Goal: Information Seeking & Learning: Learn about a topic

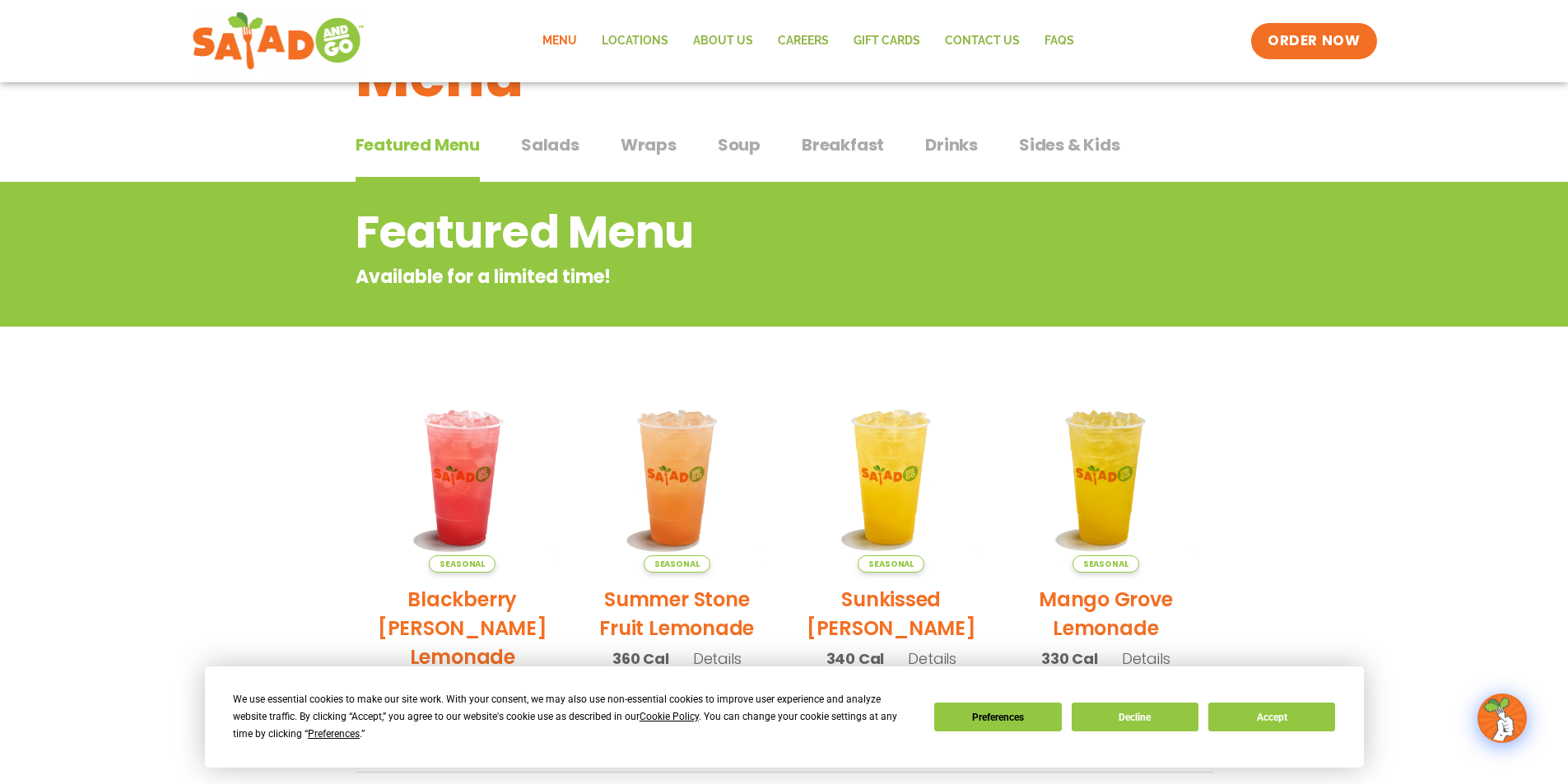
scroll to position [165, 0]
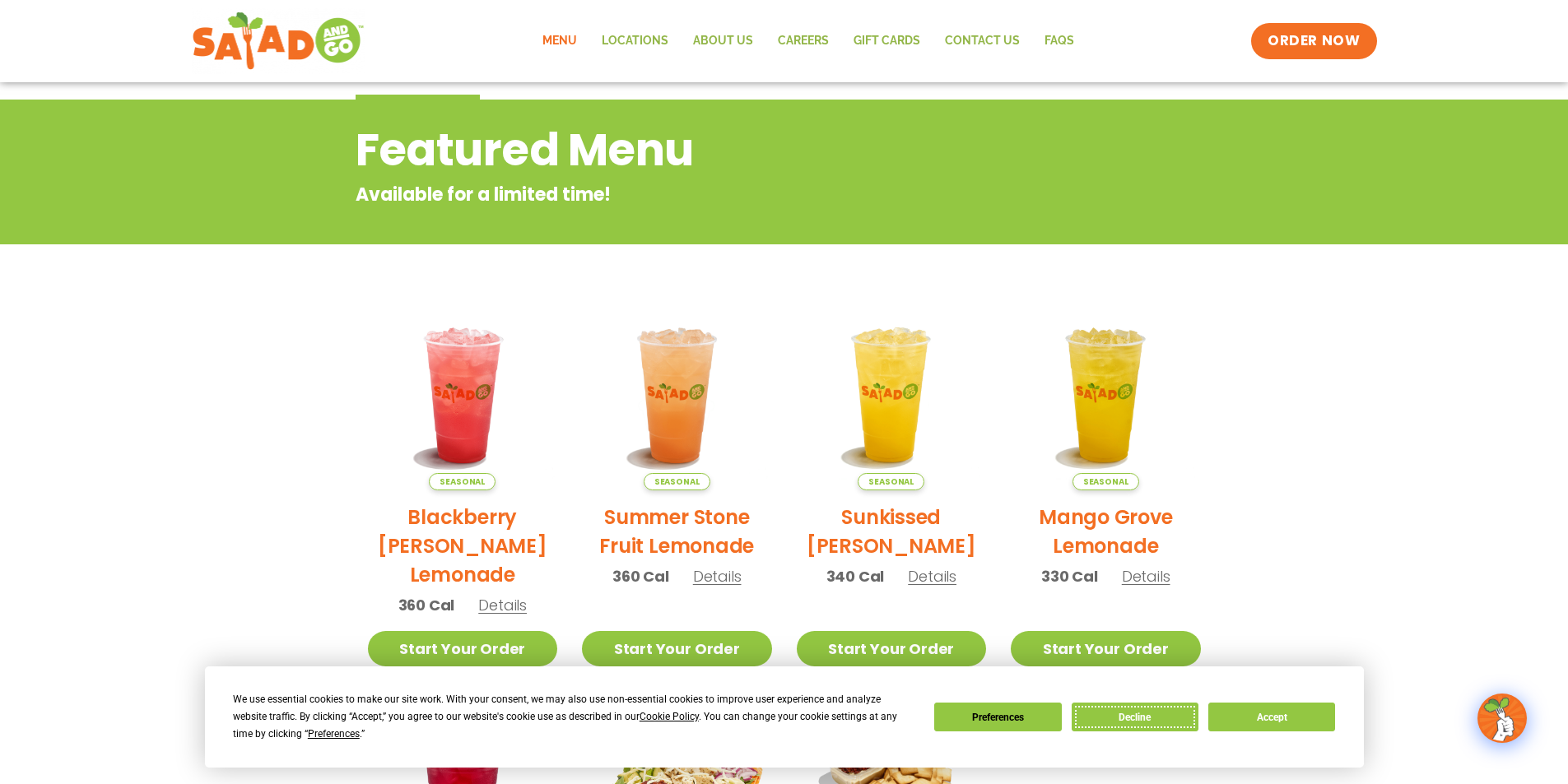
click at [1150, 723] on button "Decline" at bounding box center [1136, 717] width 127 height 29
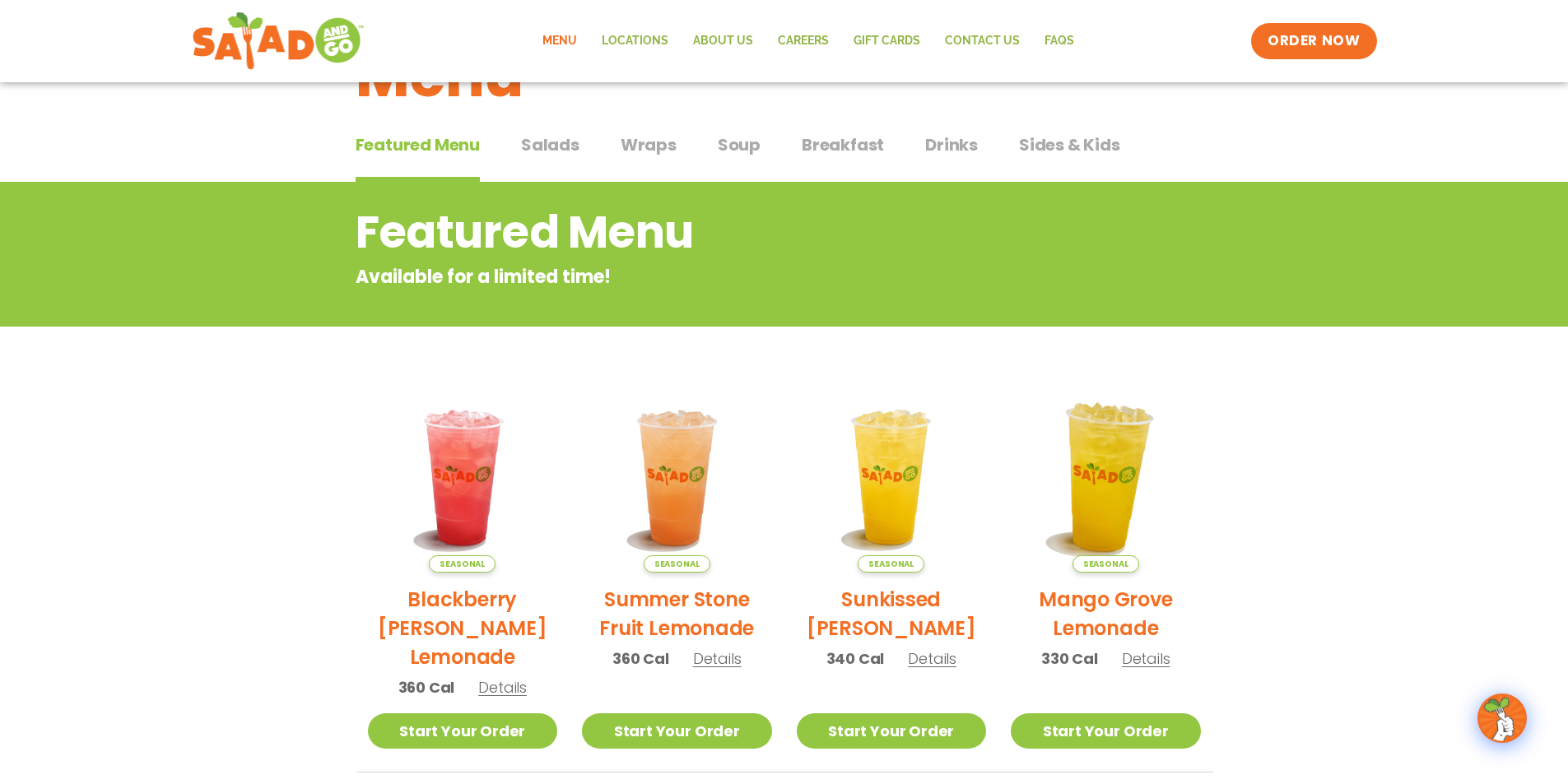
scroll to position [0, 0]
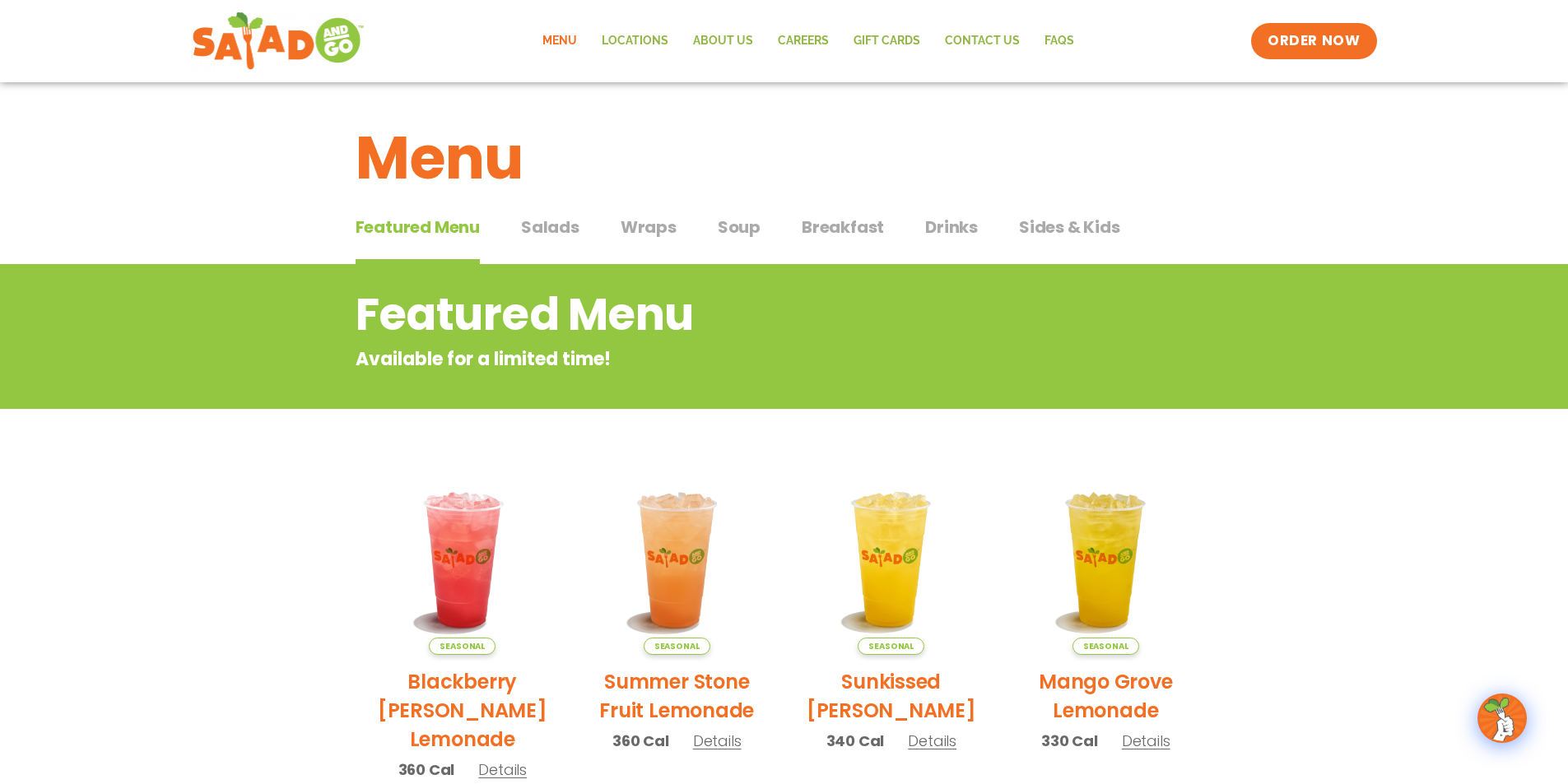
click at [553, 228] on span "Salads" at bounding box center [550, 226] width 59 height 24
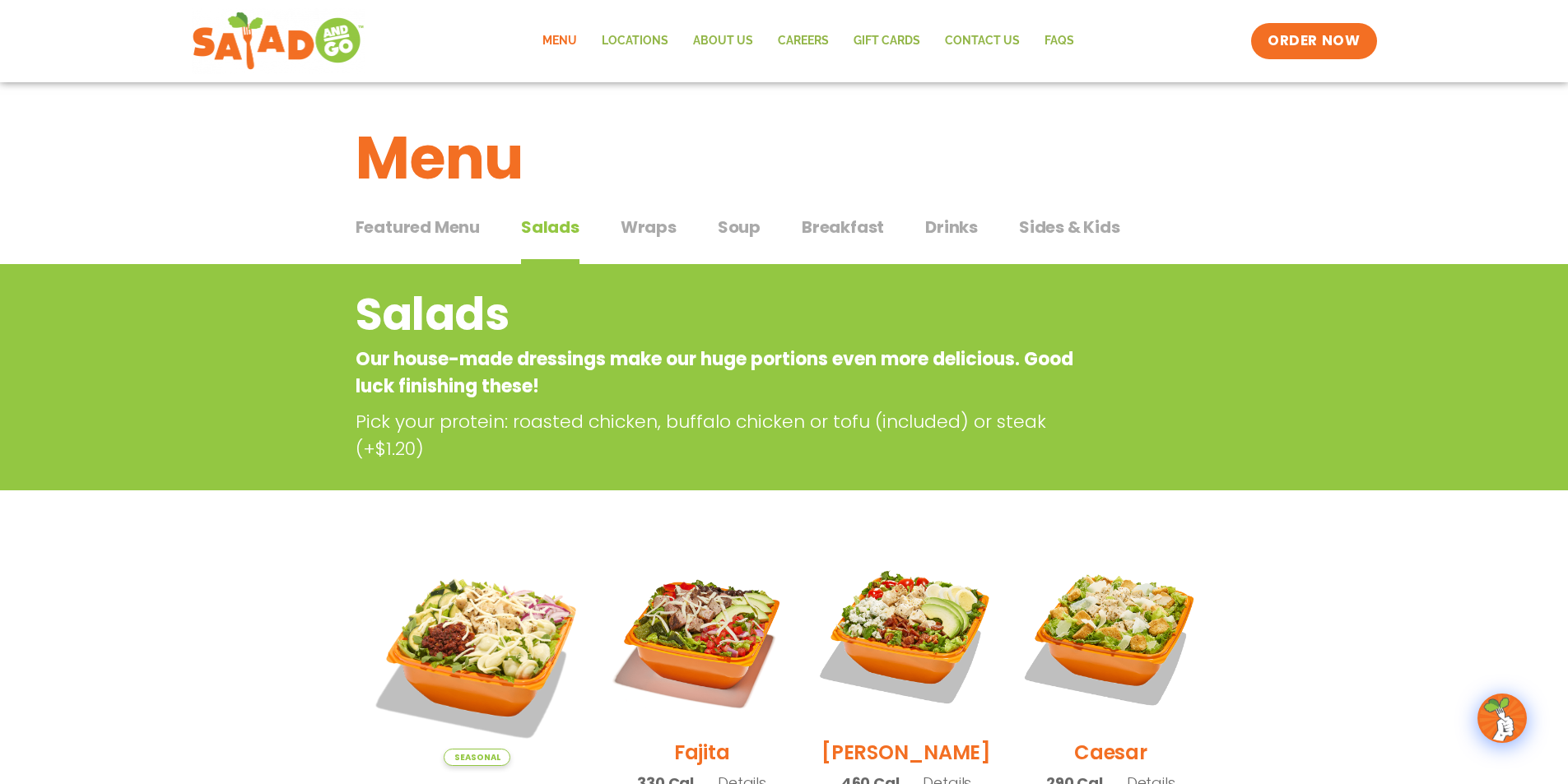
click at [647, 232] on span "Wraps" at bounding box center [649, 226] width 56 height 24
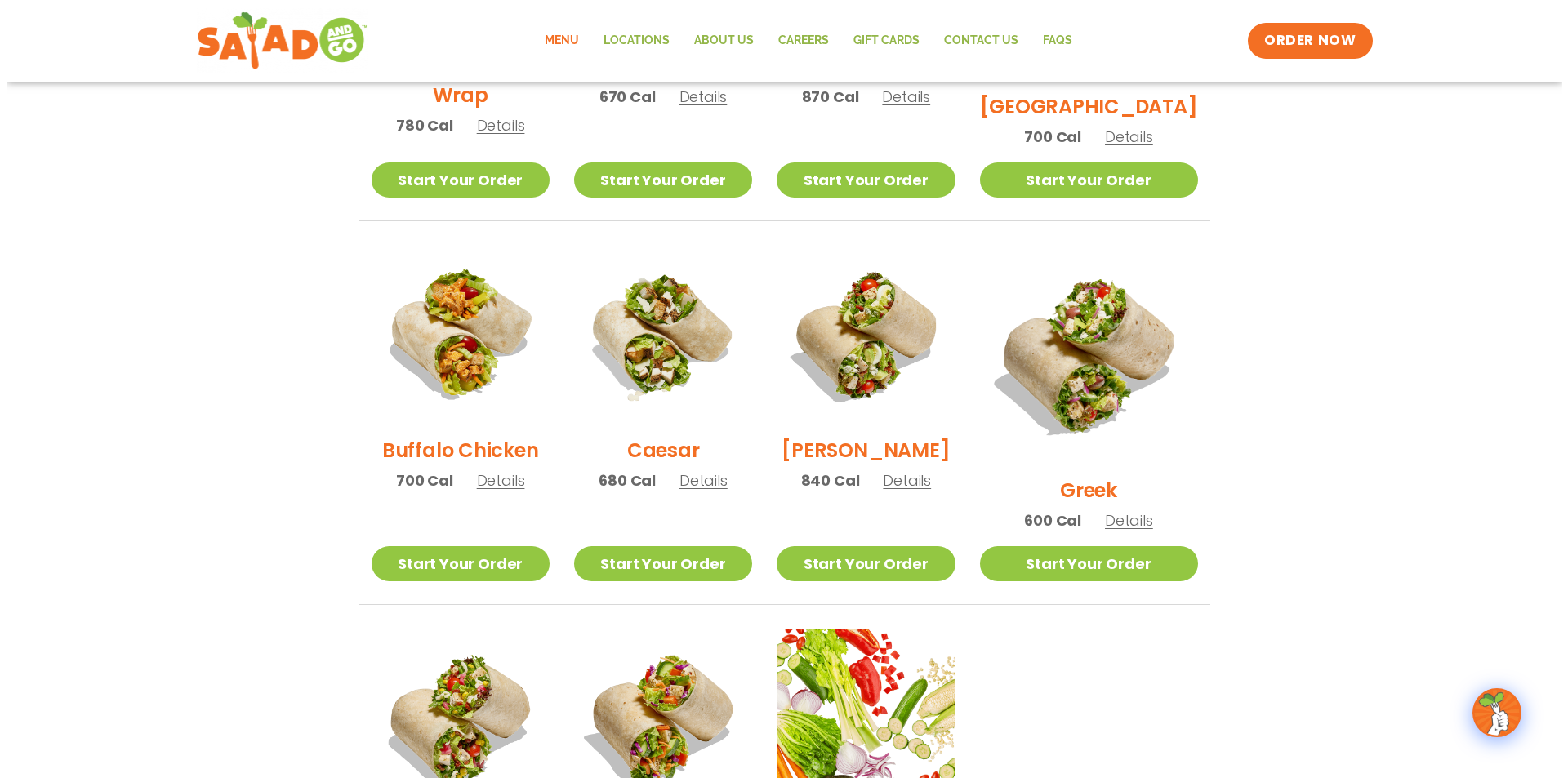
scroll to position [898, 0]
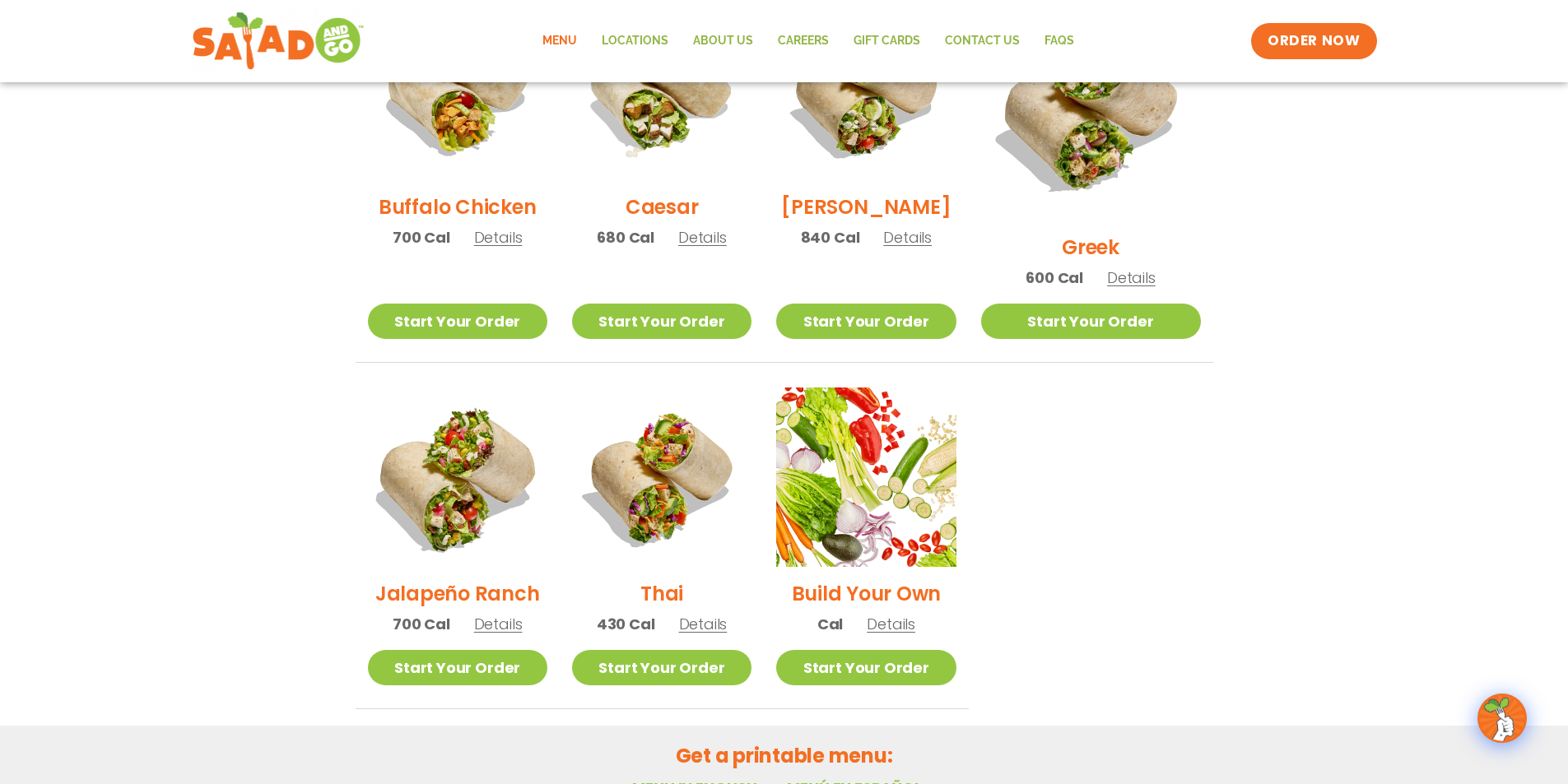
click at [439, 492] on img at bounding box center [456, 477] width 211 height 211
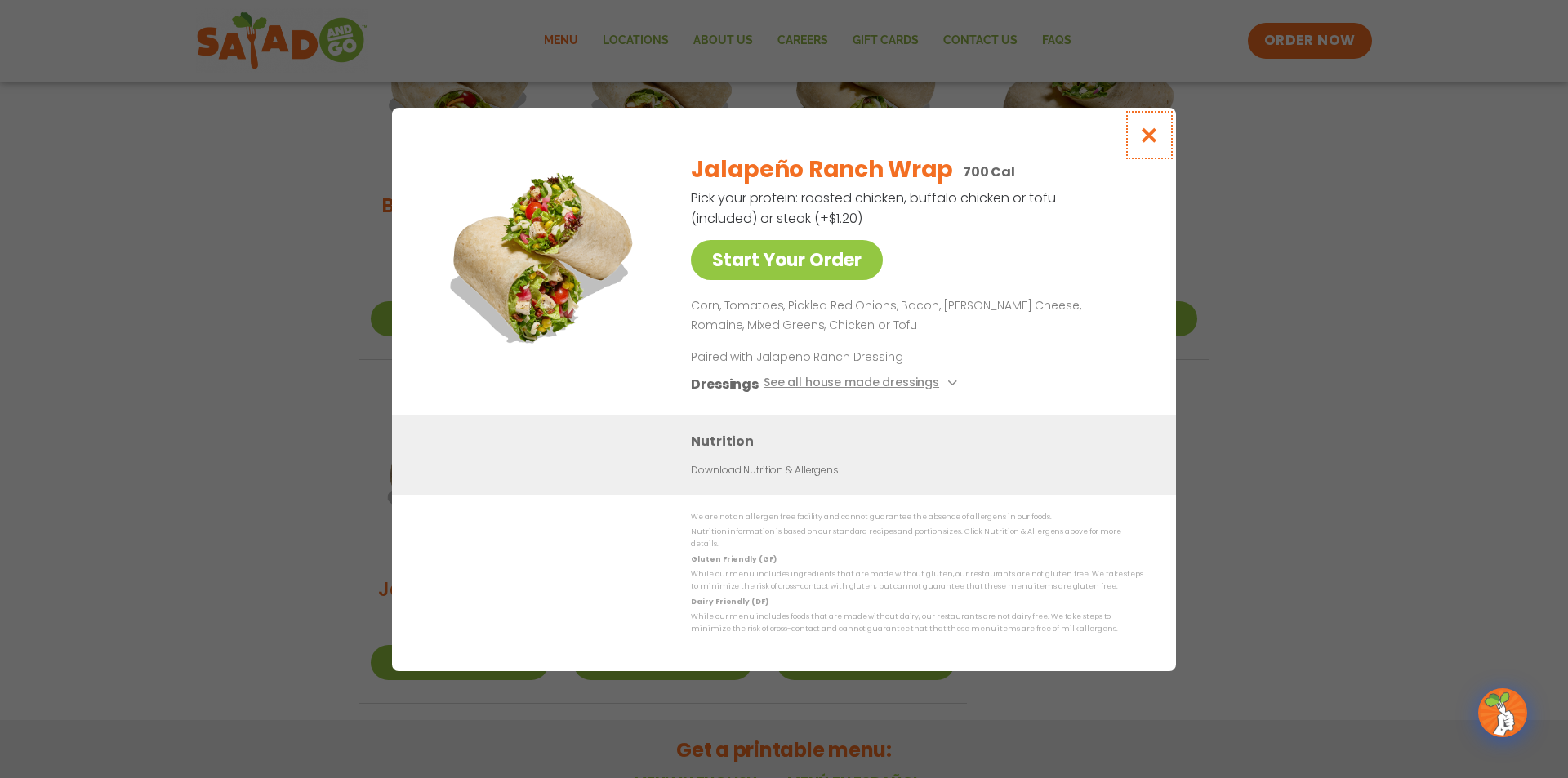
click at [1161, 141] on button "Close modal" at bounding box center [1149, 135] width 53 height 55
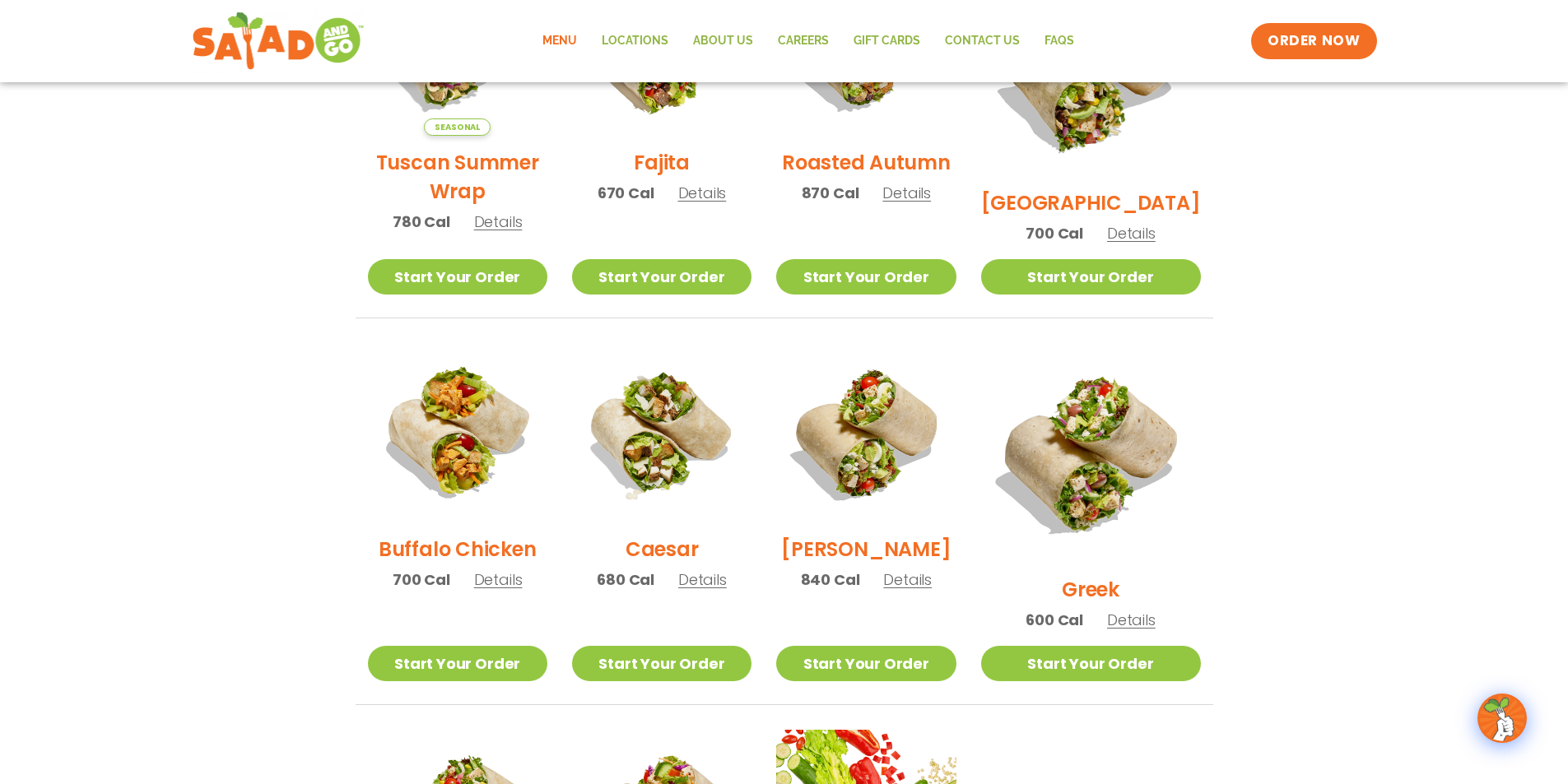
scroll to position [480, 0]
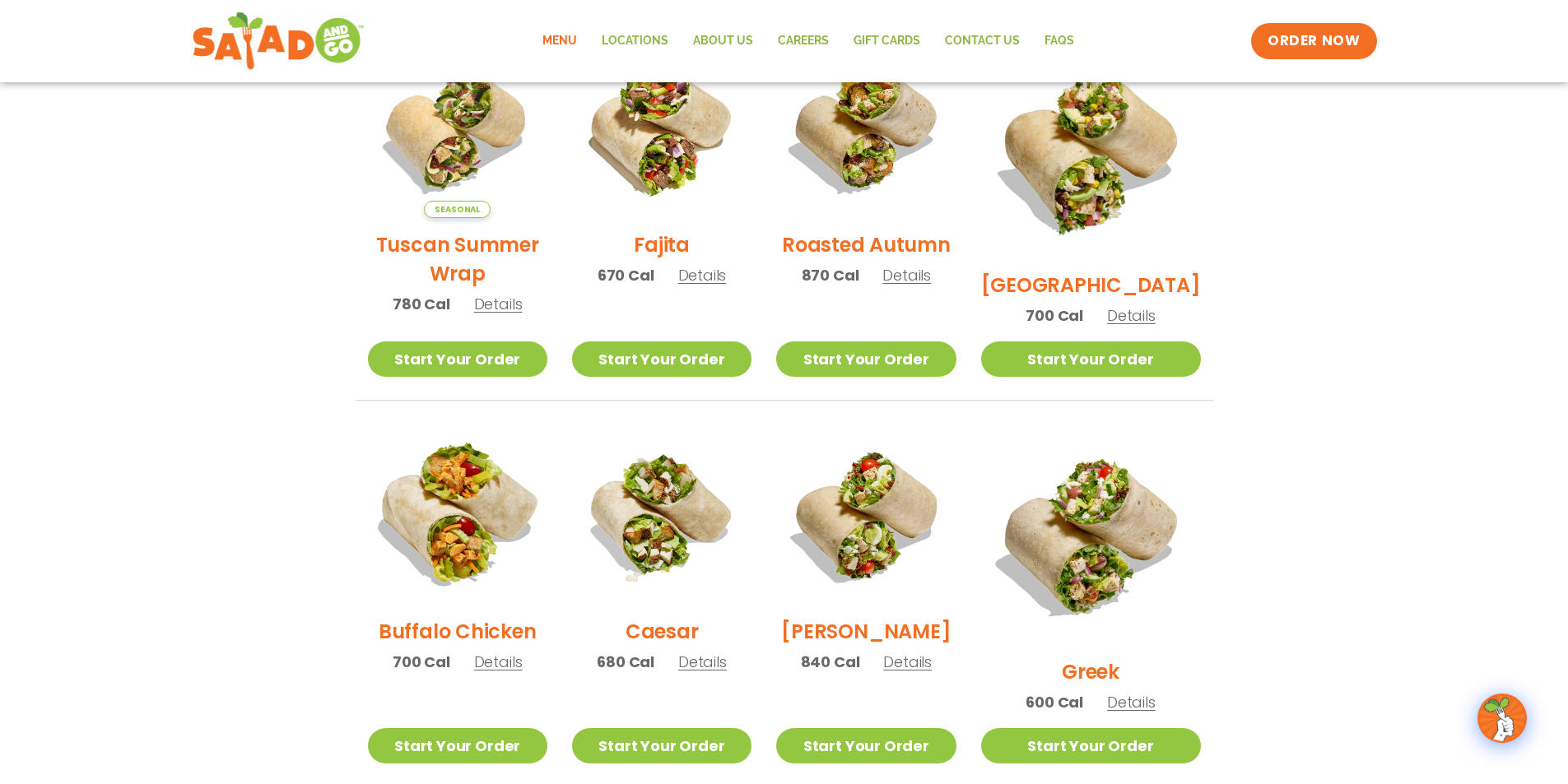
click at [470, 518] on img at bounding box center [456, 515] width 211 height 211
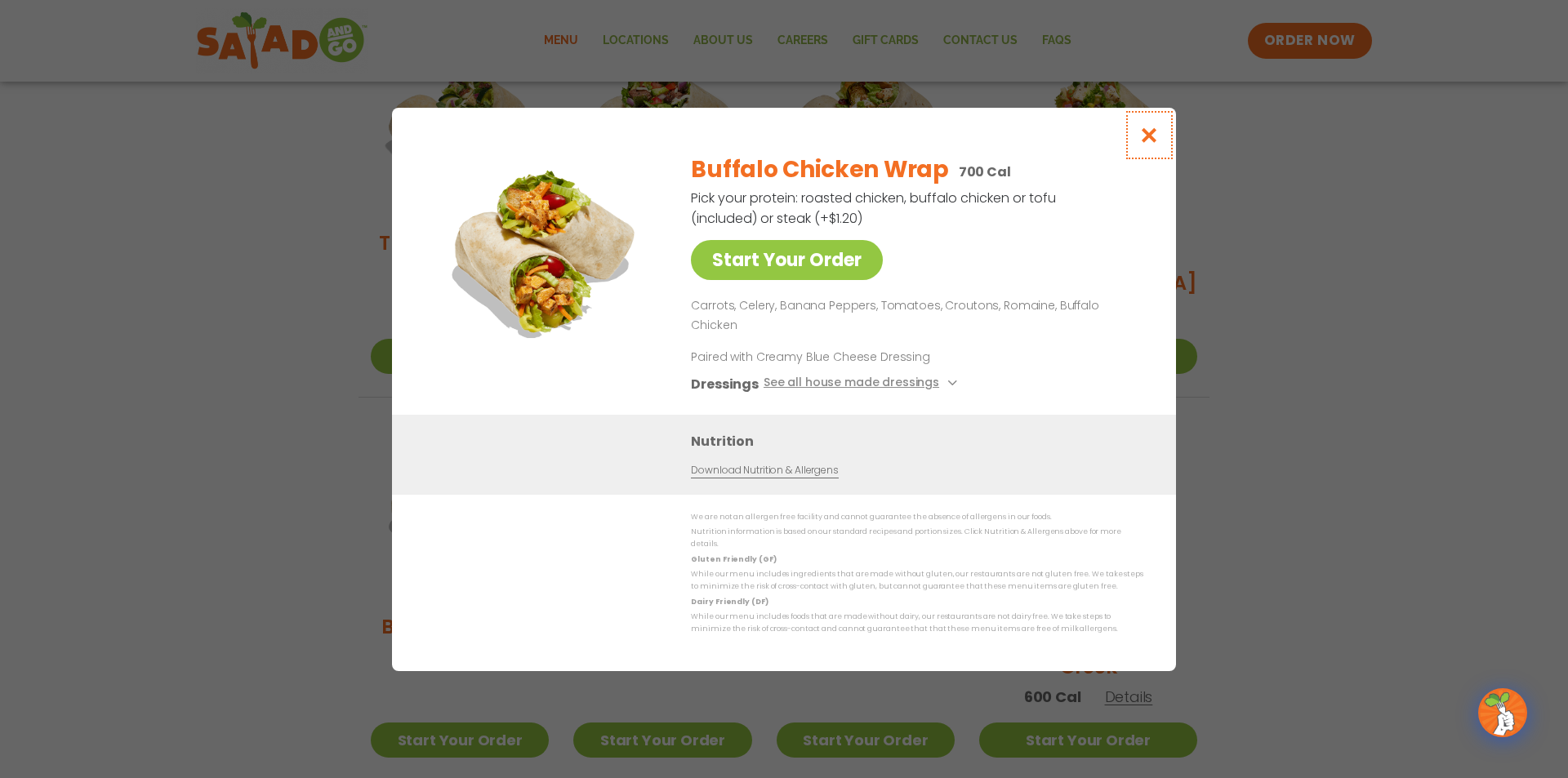
click at [1160, 149] on button "Close modal" at bounding box center [1149, 135] width 53 height 55
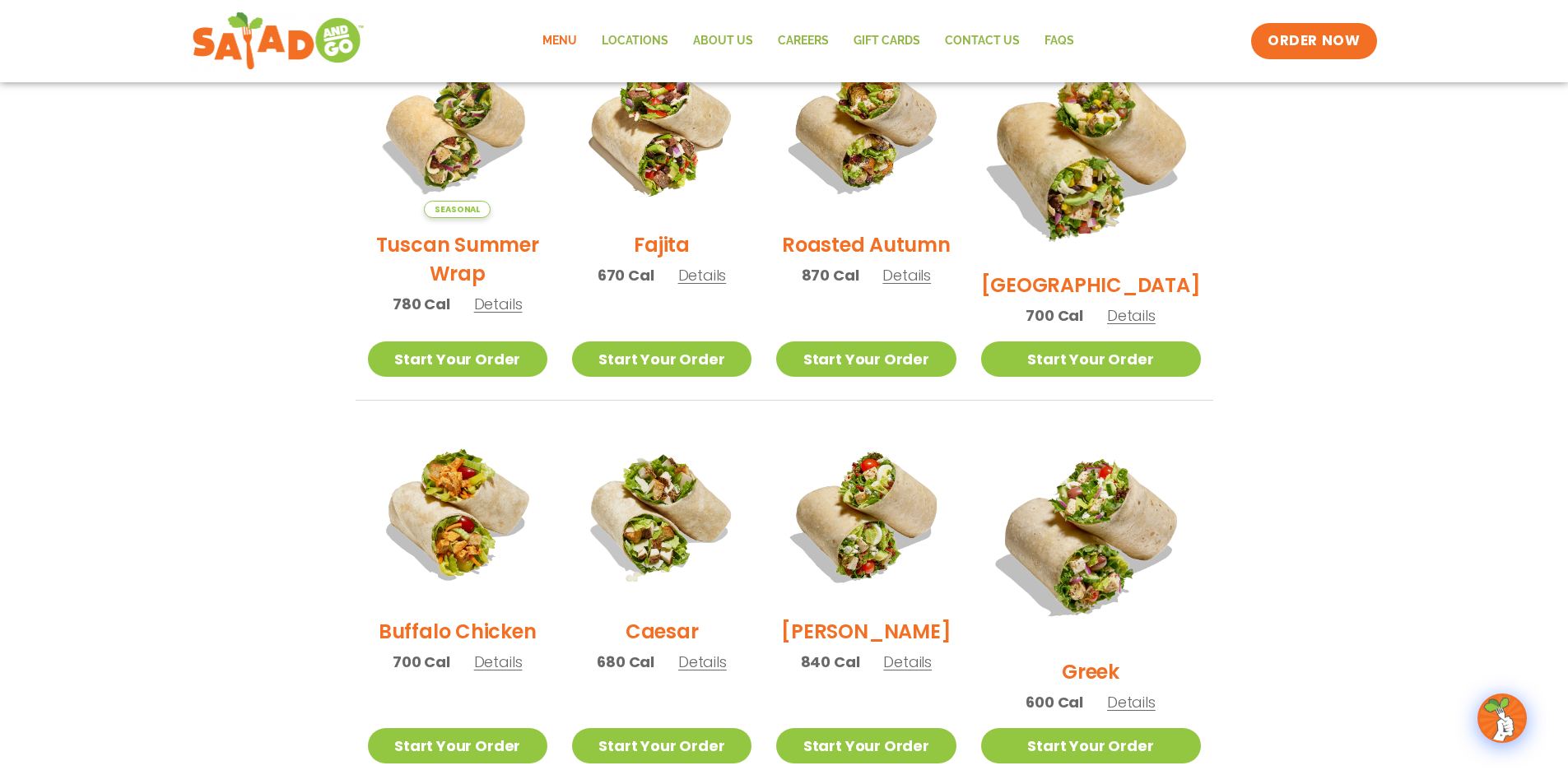
scroll to position [0, 0]
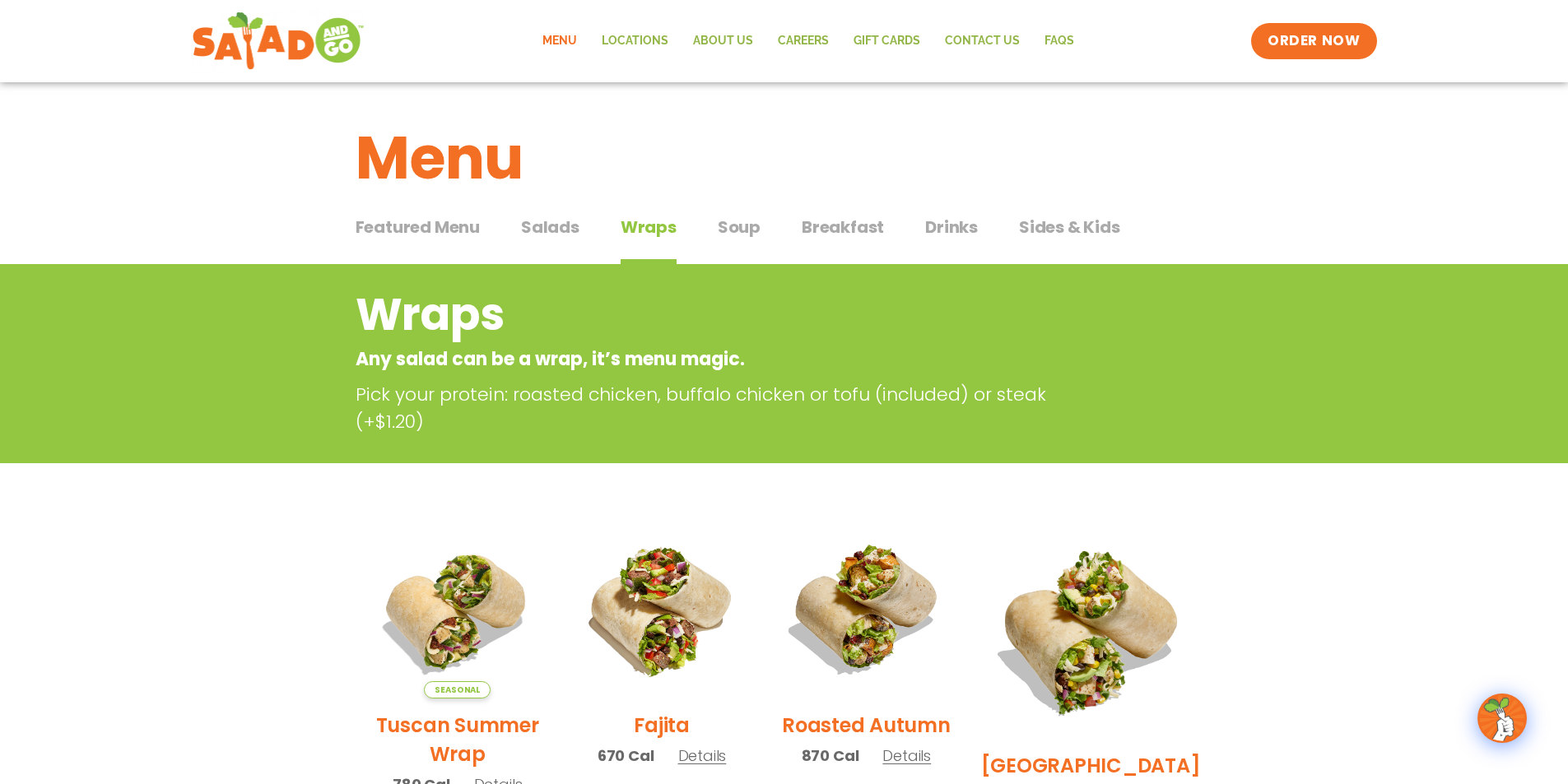
click at [748, 223] on span "Soup" at bounding box center [738, 226] width 43 height 24
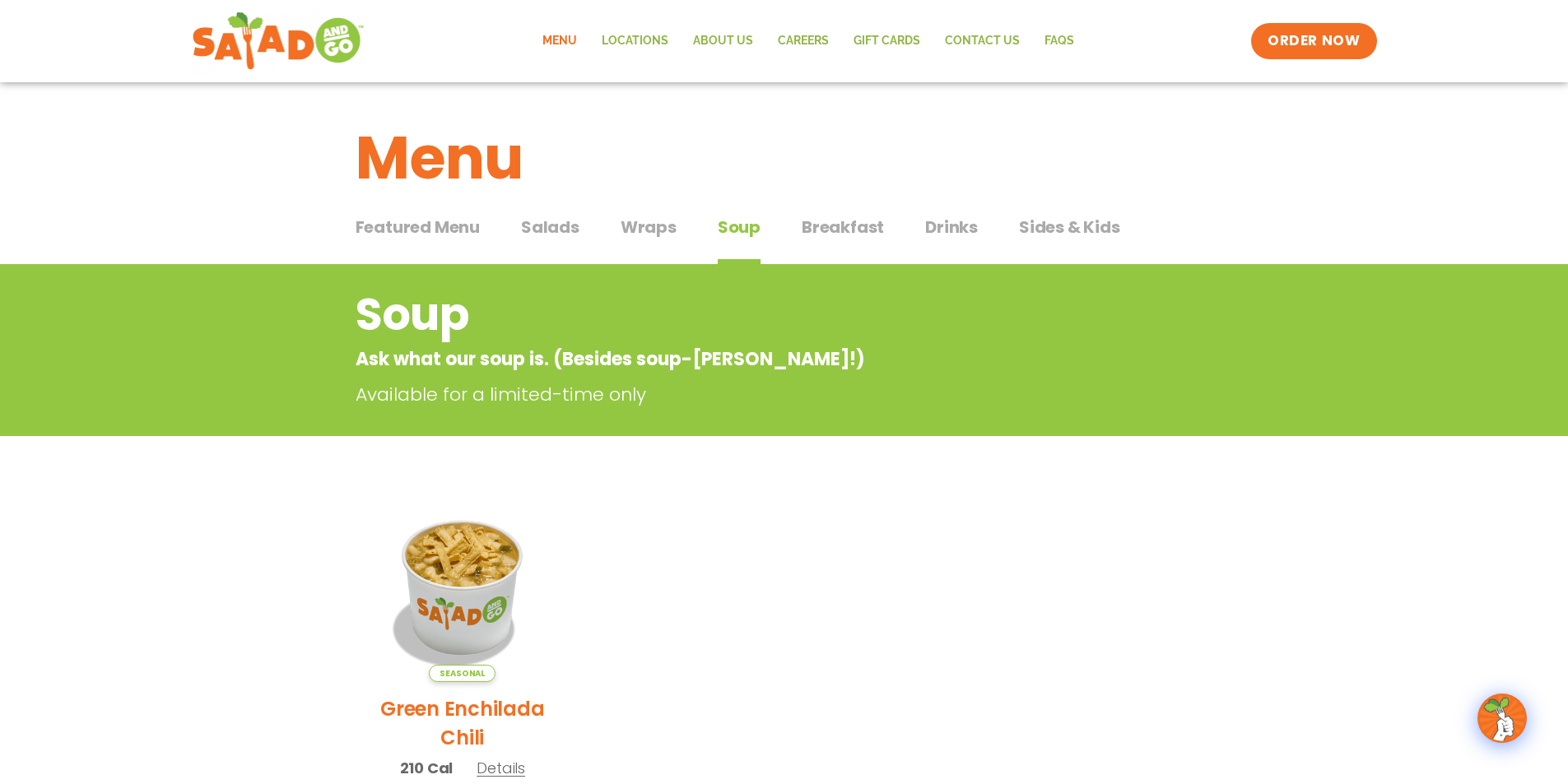
click at [829, 221] on span "Breakfast" at bounding box center [842, 226] width 82 height 24
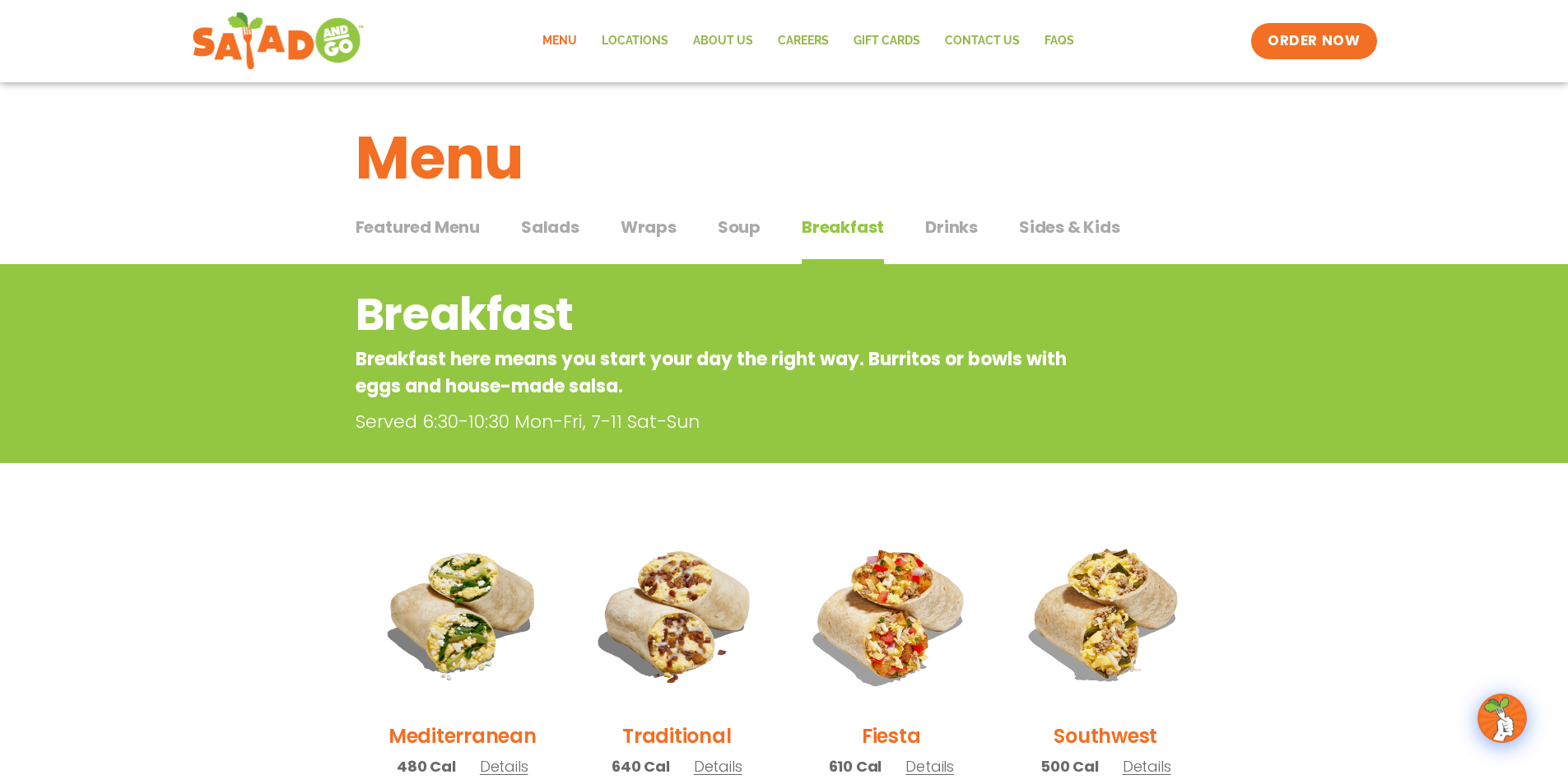
click at [938, 231] on span "Drinks" at bounding box center [952, 226] width 52 height 24
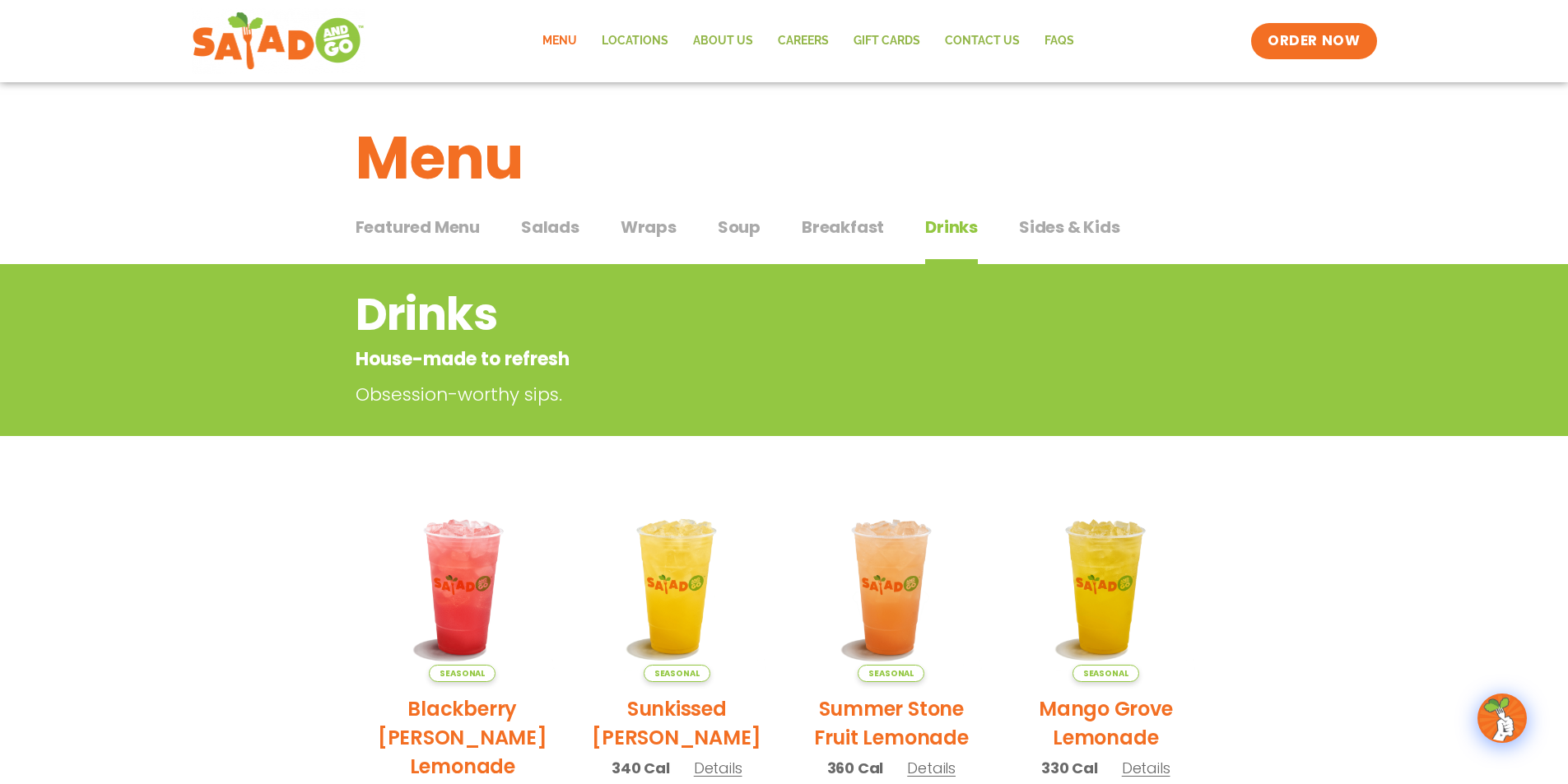
drag, startPoint x: 1065, startPoint y: 213, endPoint x: 1064, endPoint y: 240, distance: 27.0
click at [1065, 216] on div "Featured Menu Featured Menu Salads Salads Wraps Wraps Soup Soup Breakfast Break…" at bounding box center [784, 237] width 858 height 56
click at [1064, 240] on button "Sides & Kids Sides & Kids" at bounding box center [1069, 239] width 101 height 50
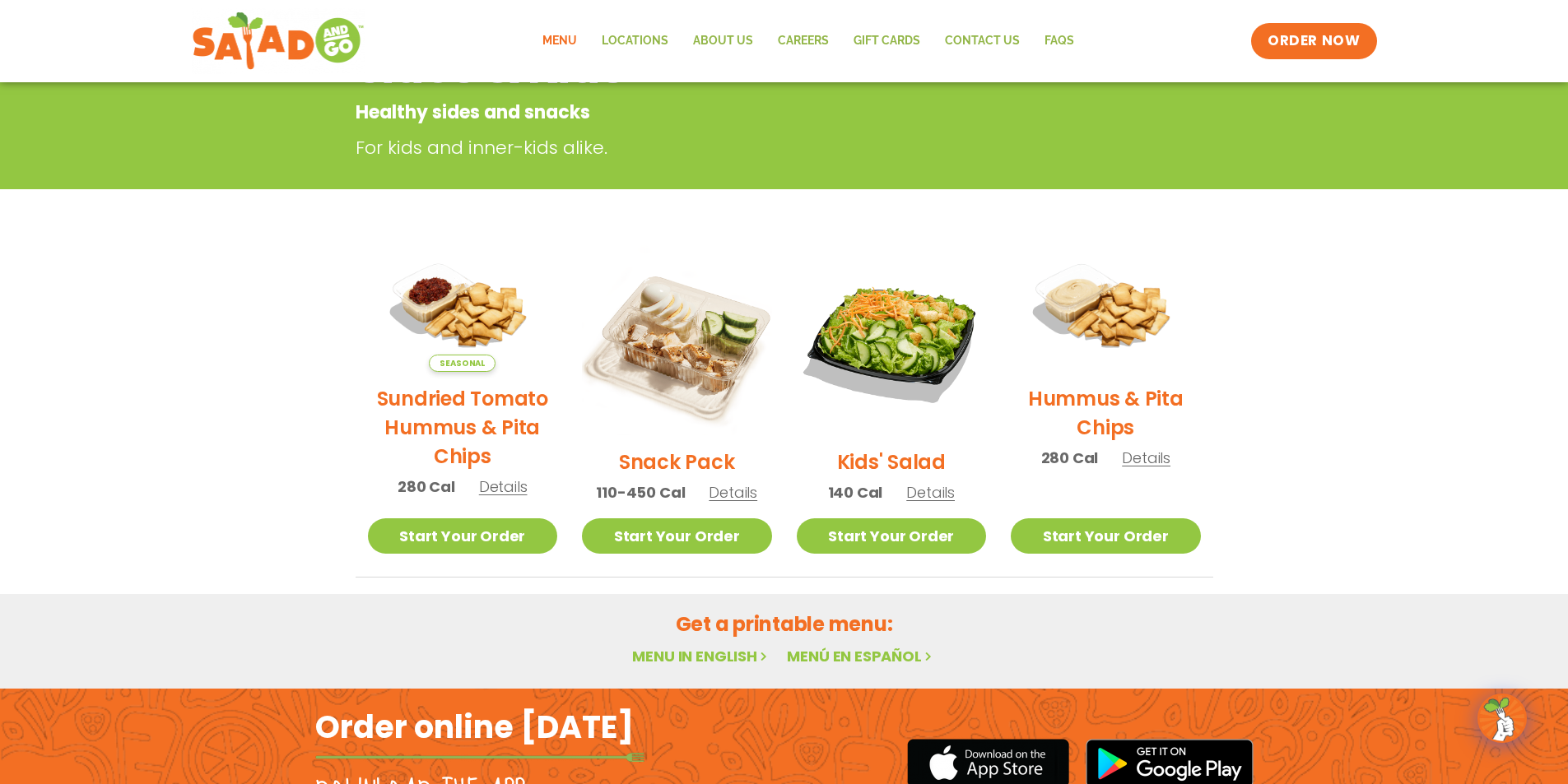
scroll to position [329, 0]
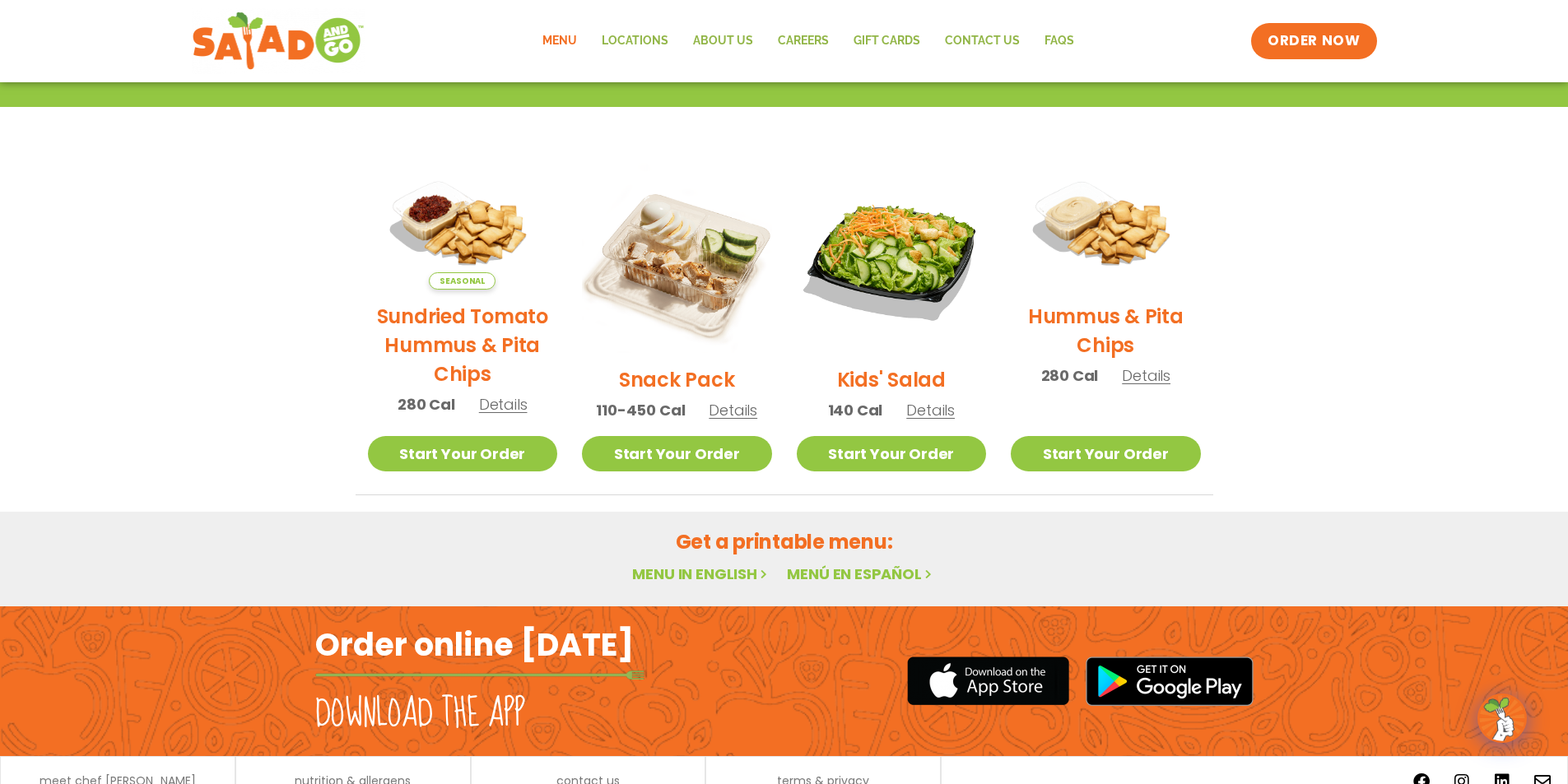
click at [1315, 357] on section "Sides & Kids Healthy sides and snacks For kids and inner-kids alike. Seasonal S…" at bounding box center [784, 215] width 1568 height 561
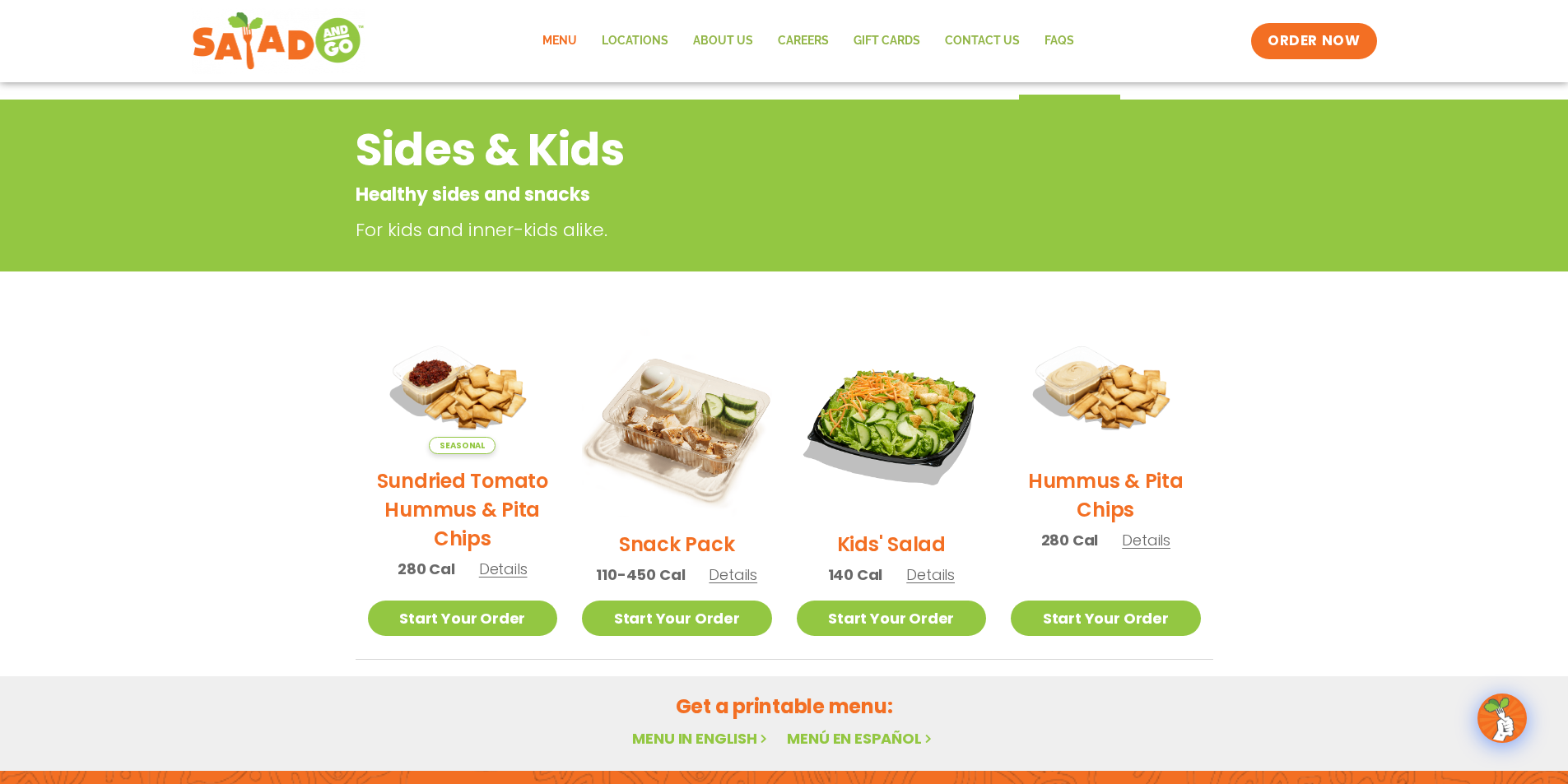
scroll to position [0, 0]
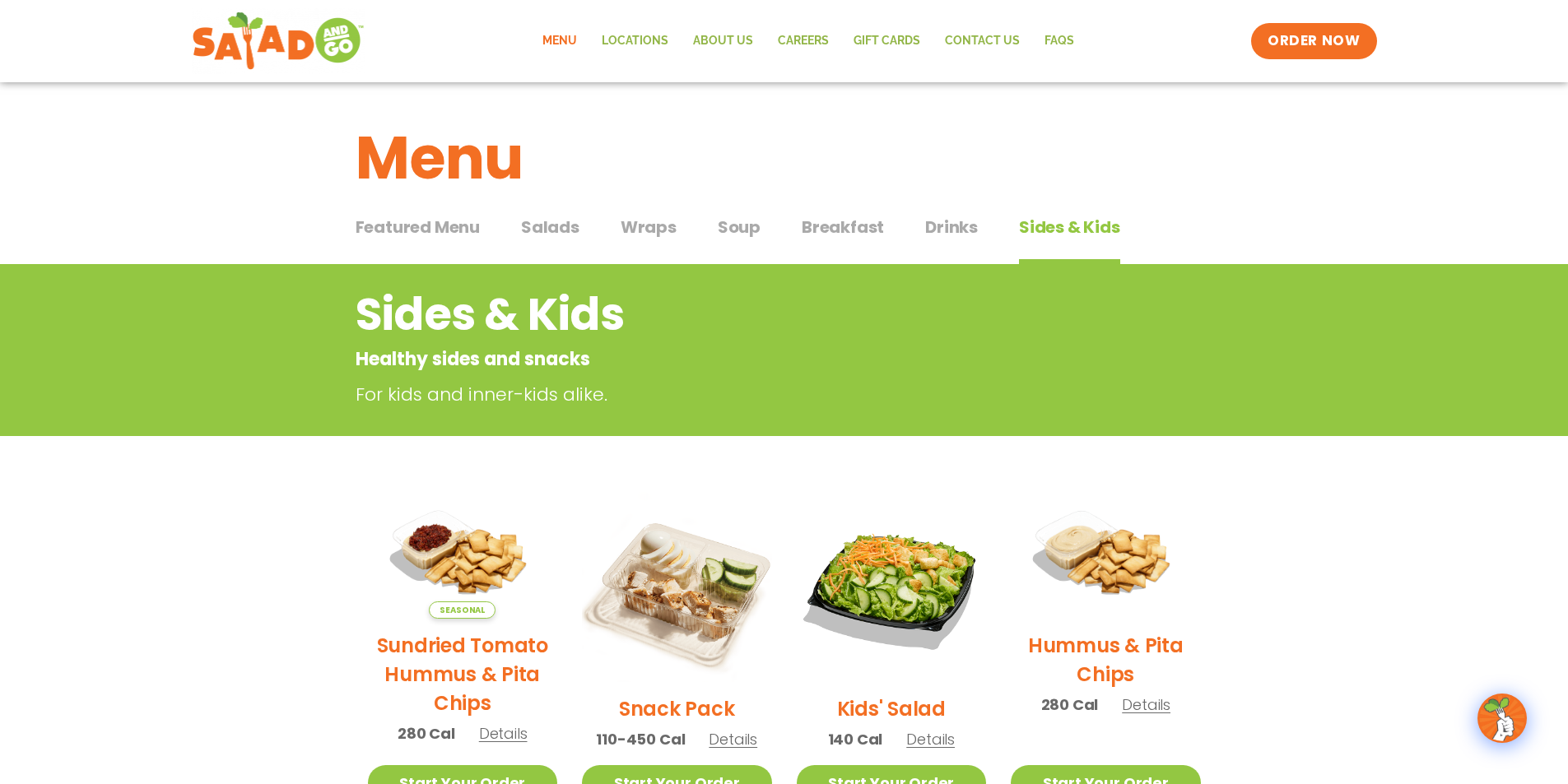
click at [540, 226] on span "Salads" at bounding box center [550, 226] width 59 height 24
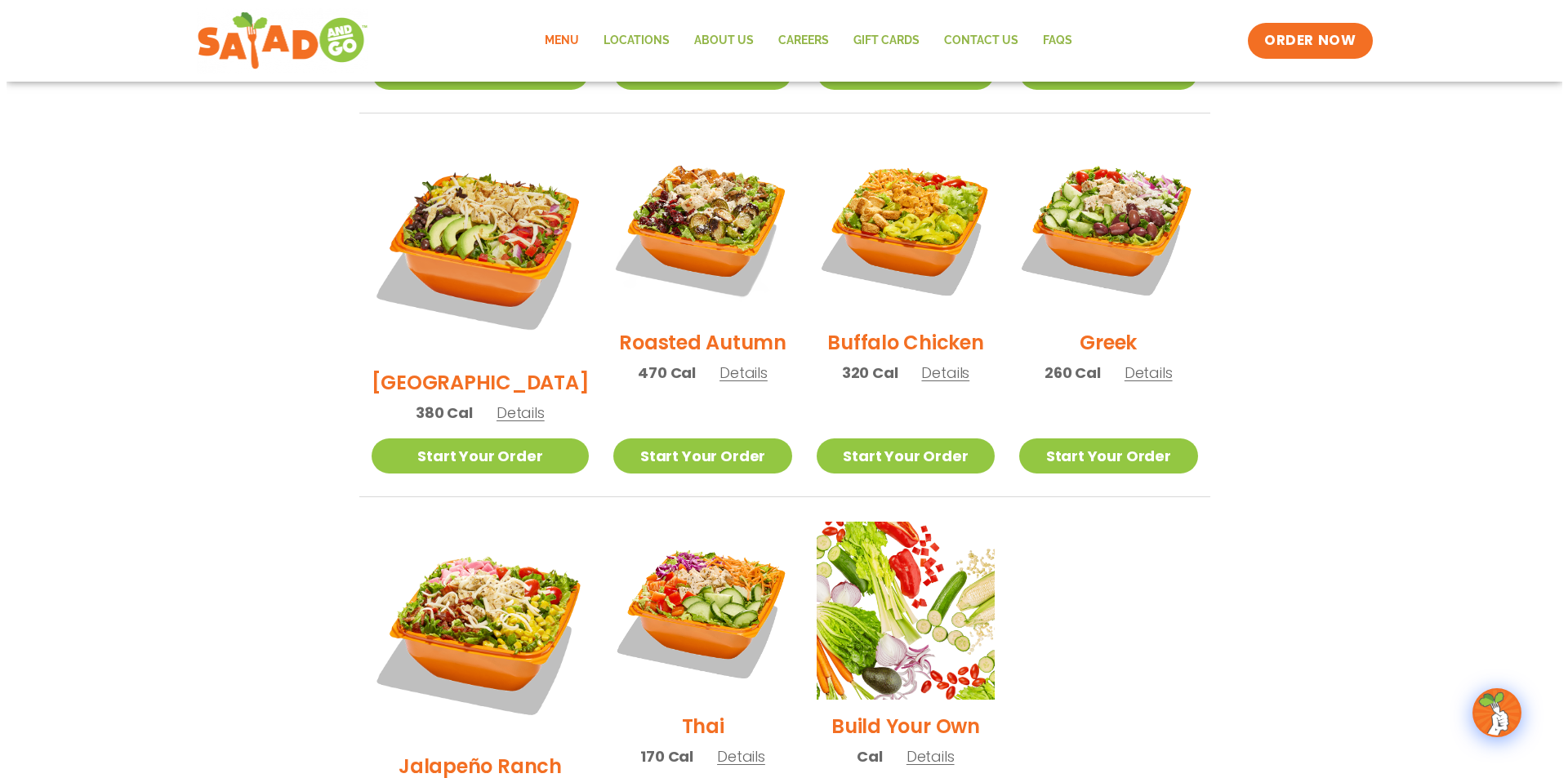
scroll to position [980, 0]
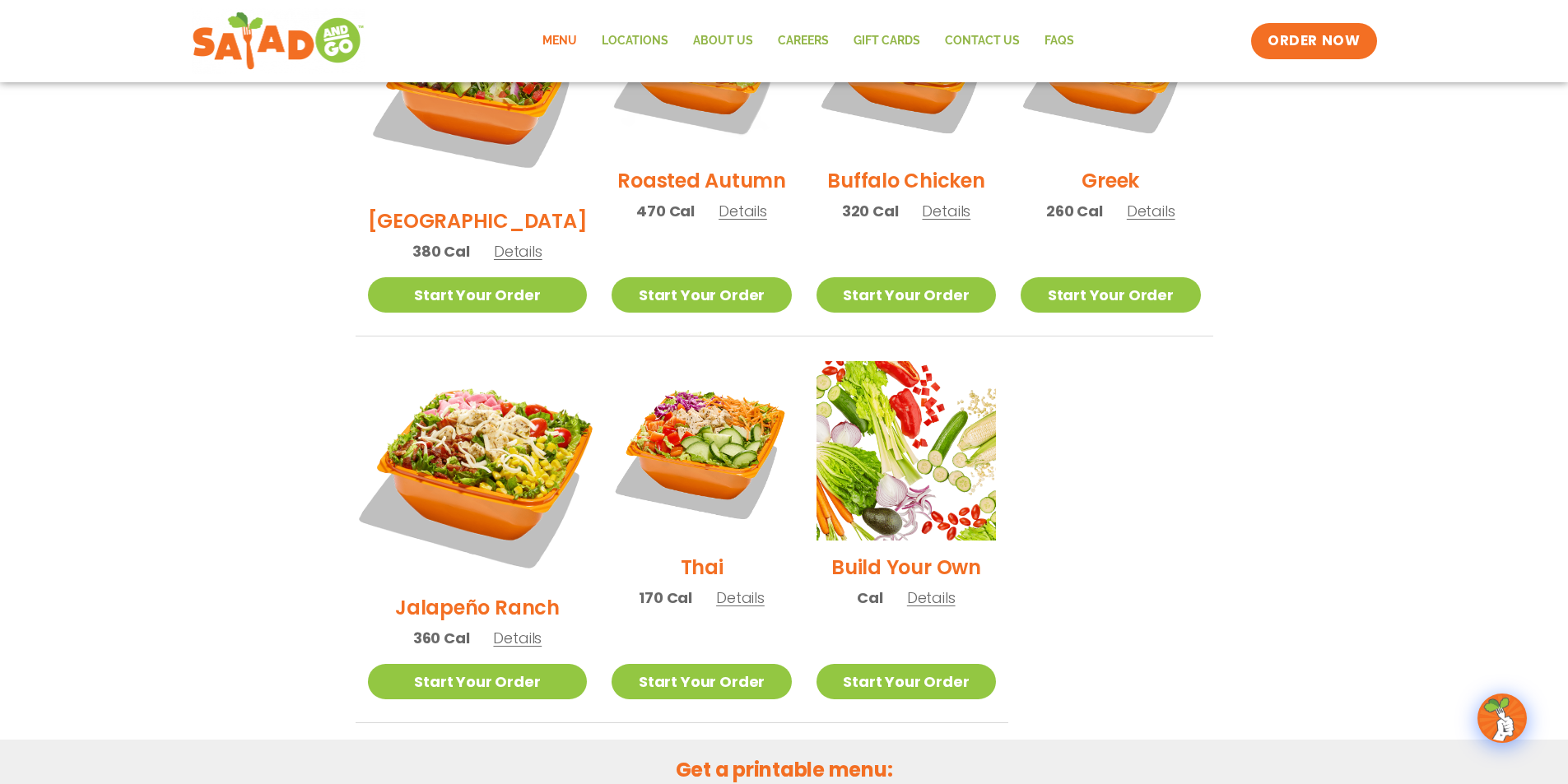
click at [442, 402] on img at bounding box center [477, 470] width 258 height 258
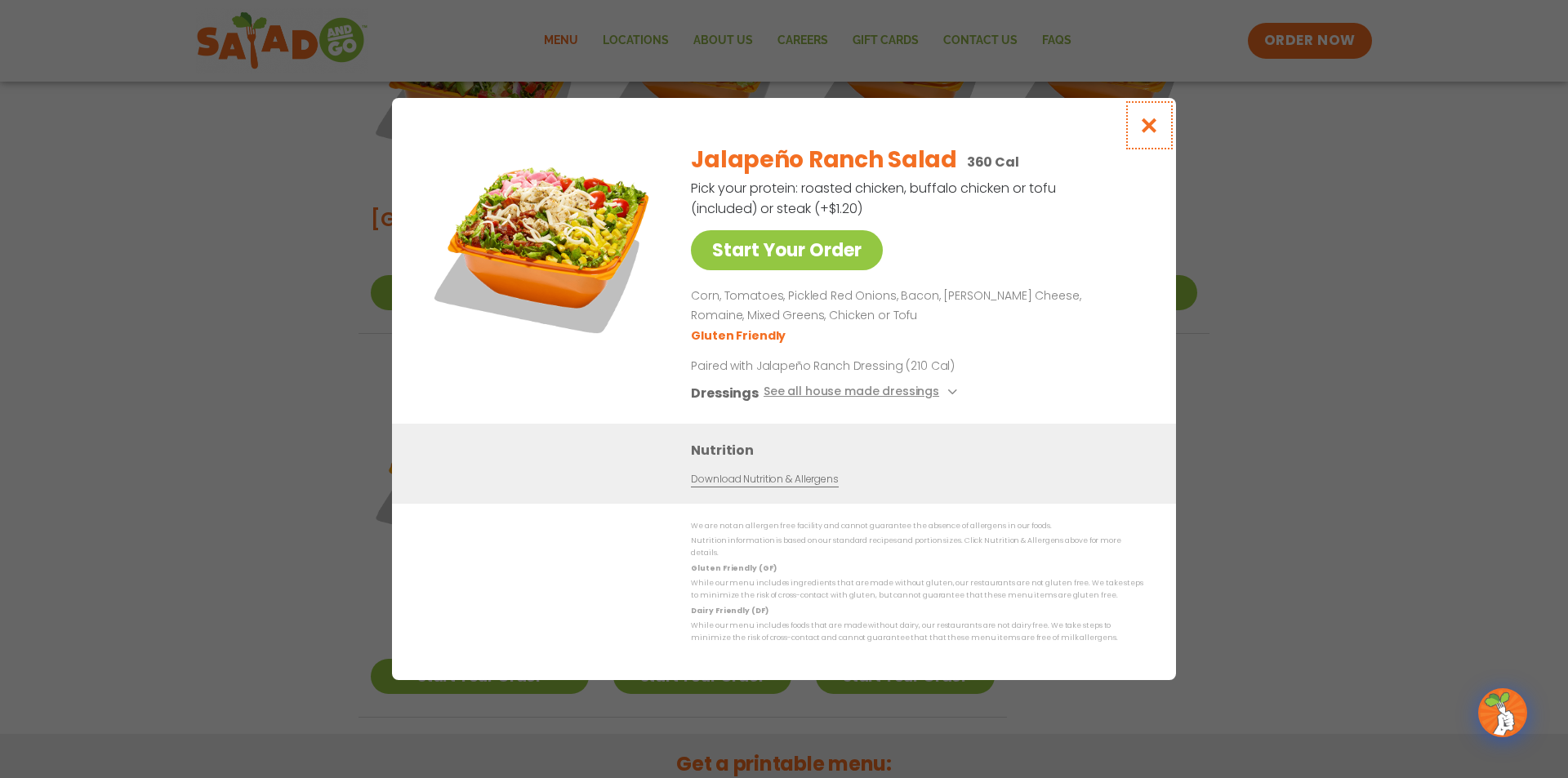
click at [1144, 131] on icon "Close modal" at bounding box center [1149, 125] width 21 height 17
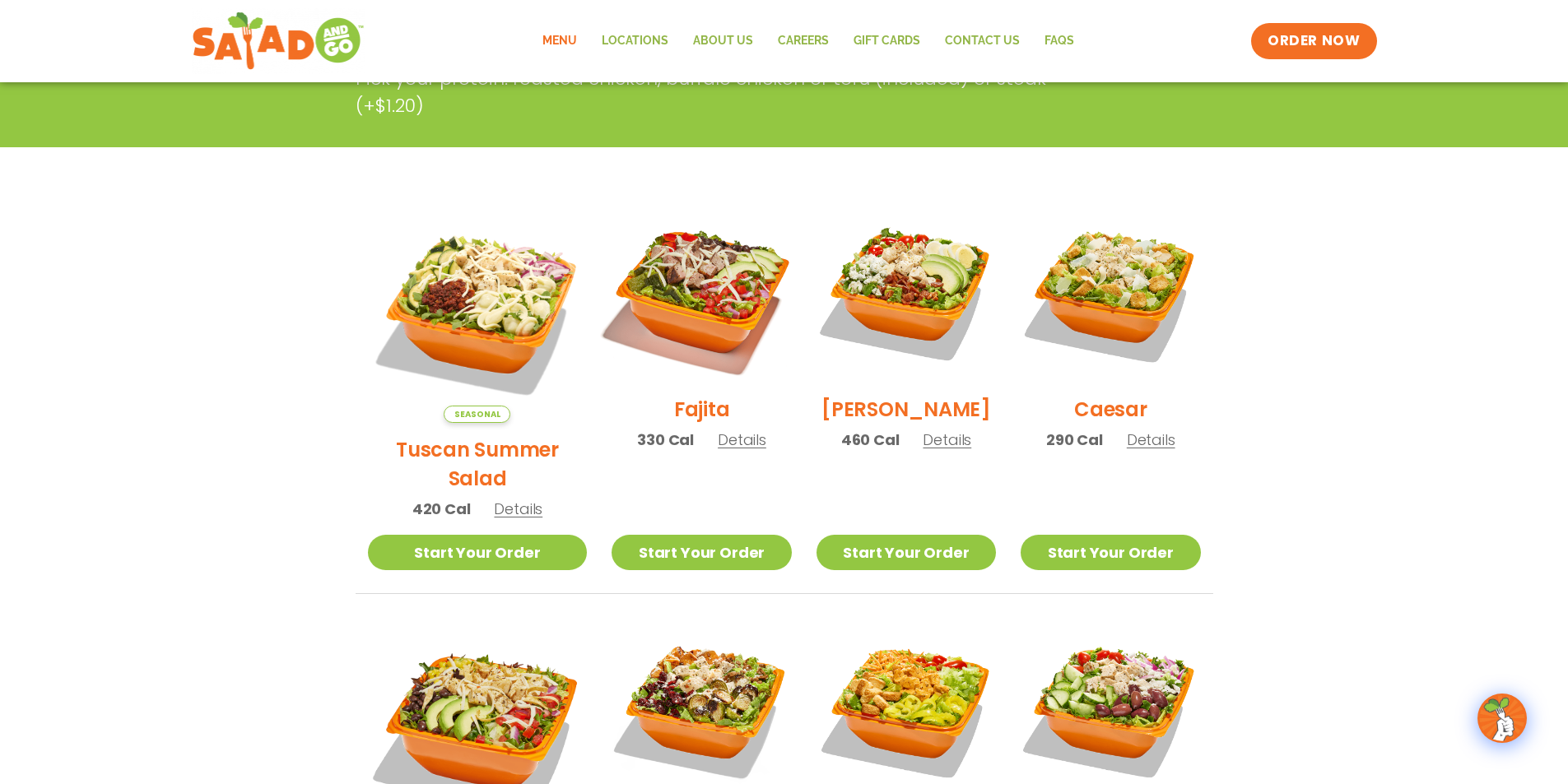
scroll to position [0, 0]
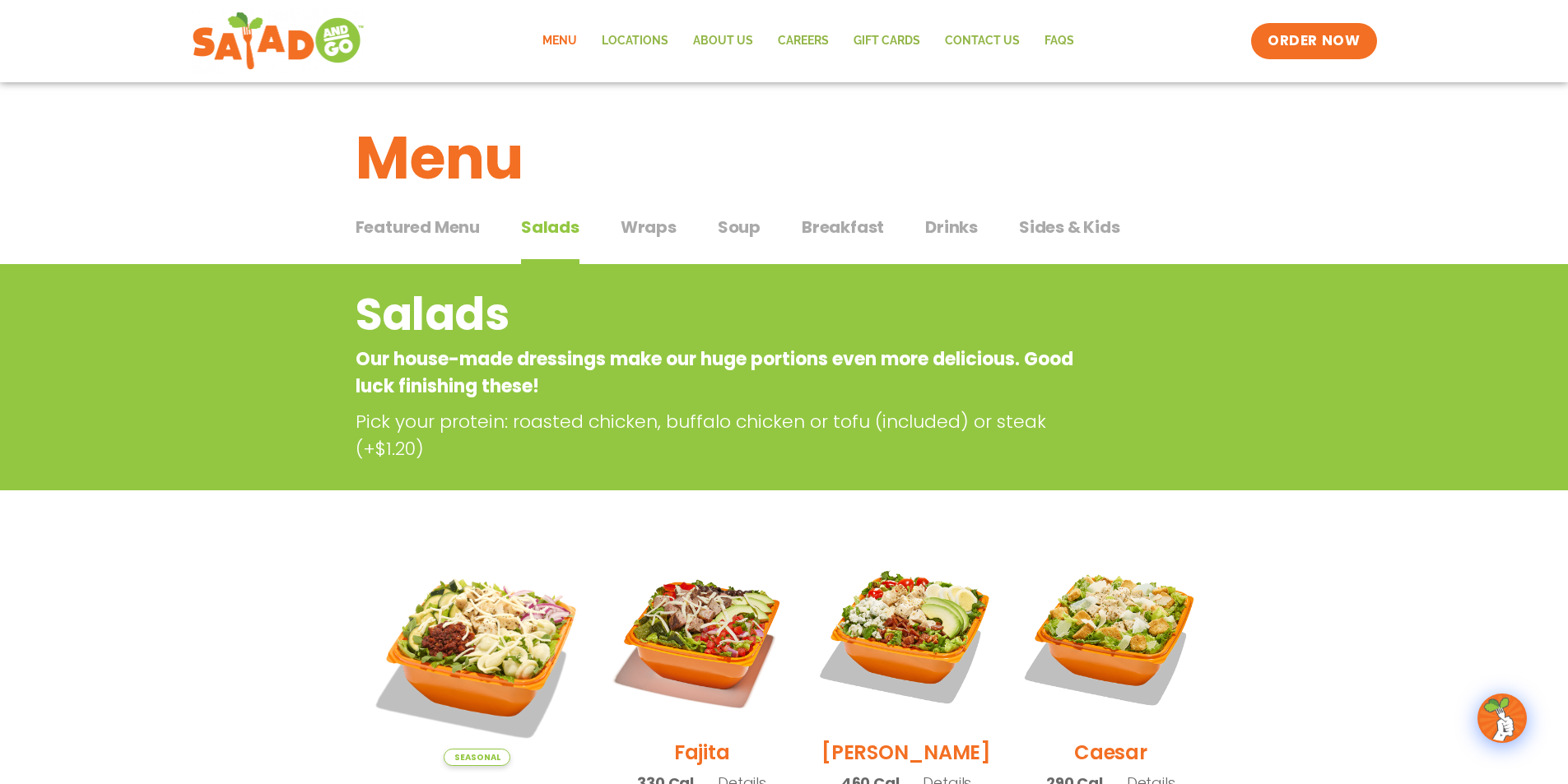
click at [613, 232] on div "Featured Menu Featured Menu Salads Salads Wraps Wraps Soup Soup Breakfast Break…" at bounding box center [784, 237] width 858 height 56
click at [646, 227] on span "Wraps" at bounding box center [649, 226] width 56 height 24
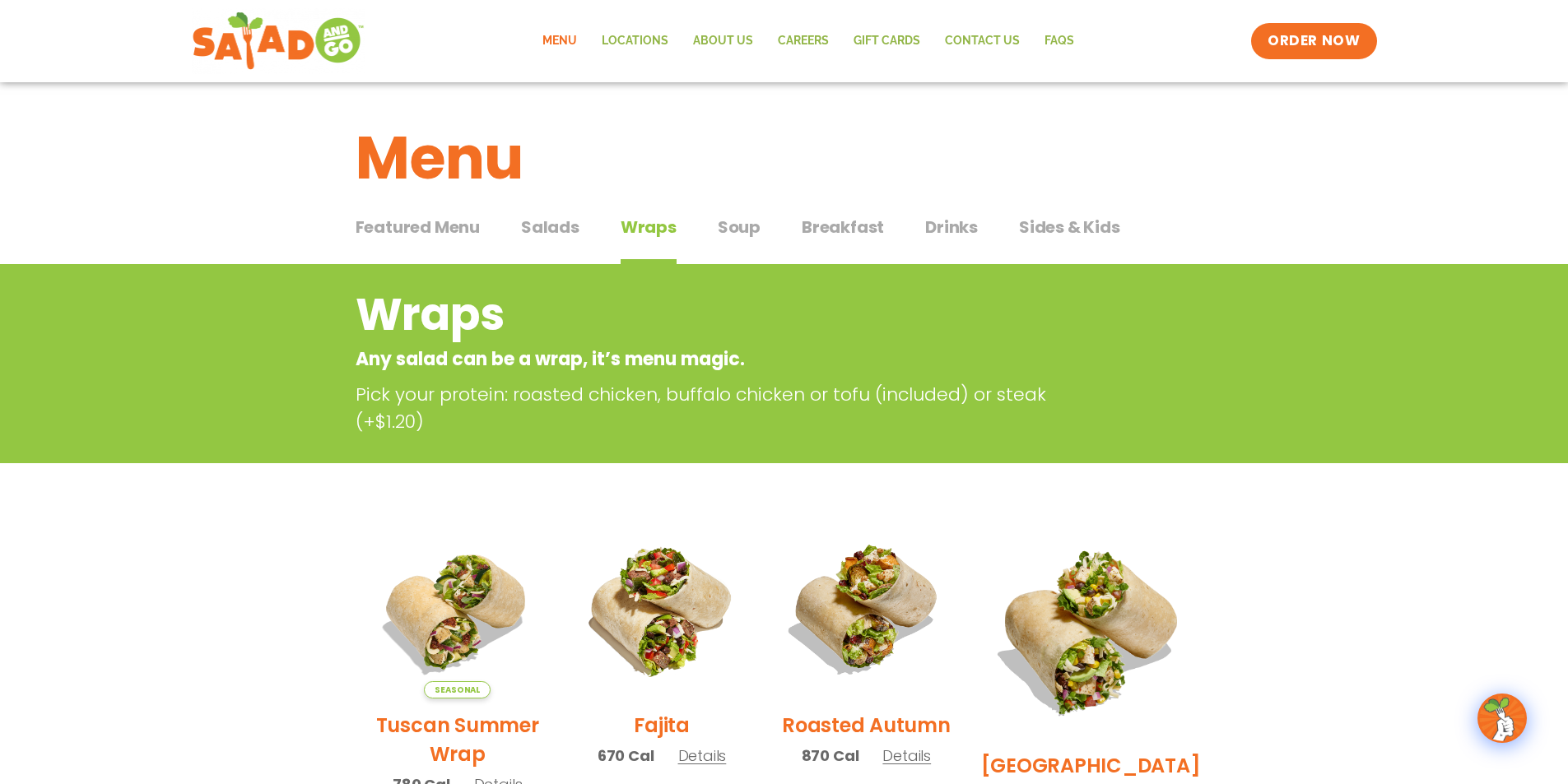
click at [928, 250] on button "Drinks Drinks" at bounding box center [952, 239] width 52 height 50
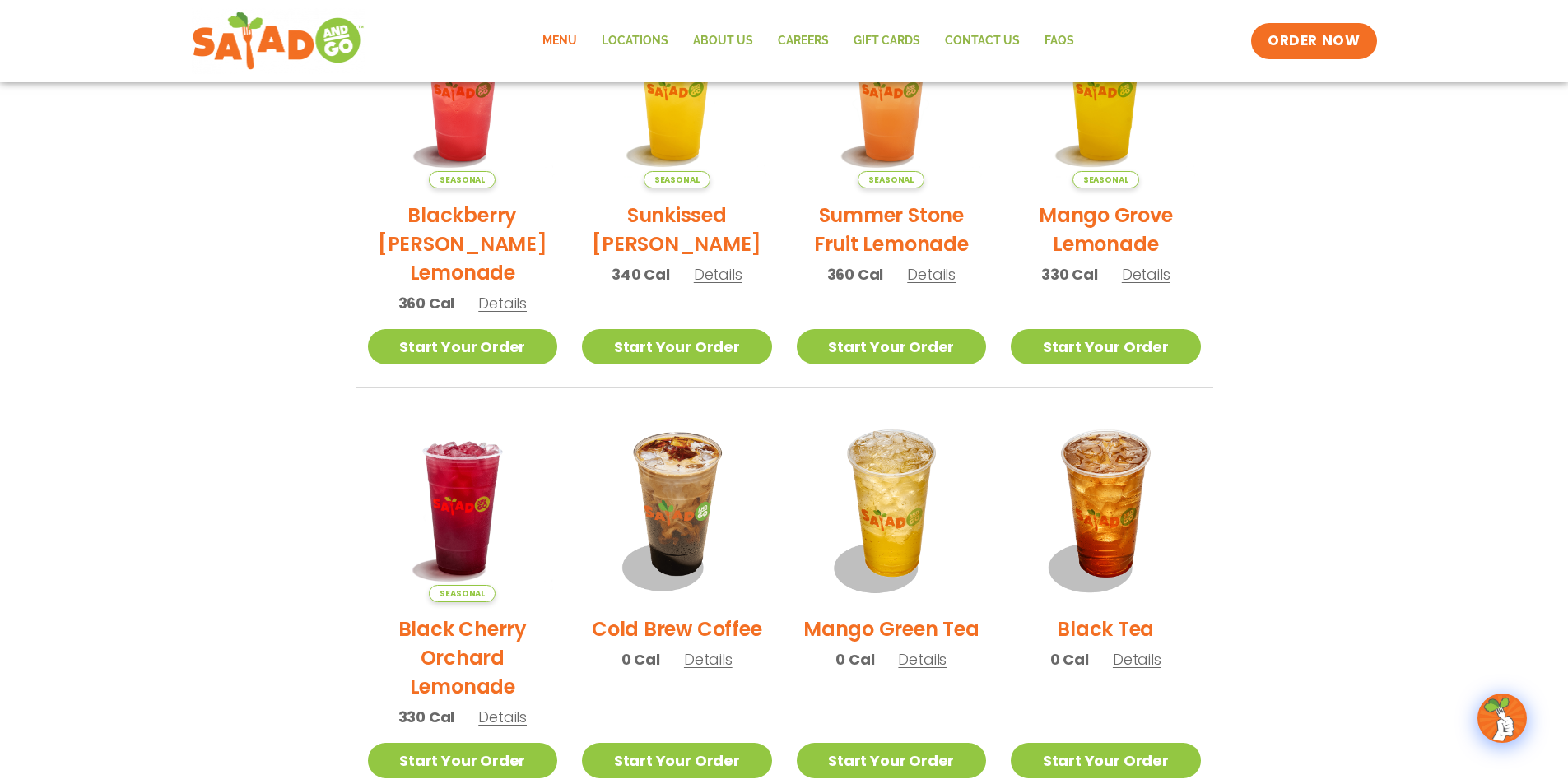
scroll to position [329, 0]
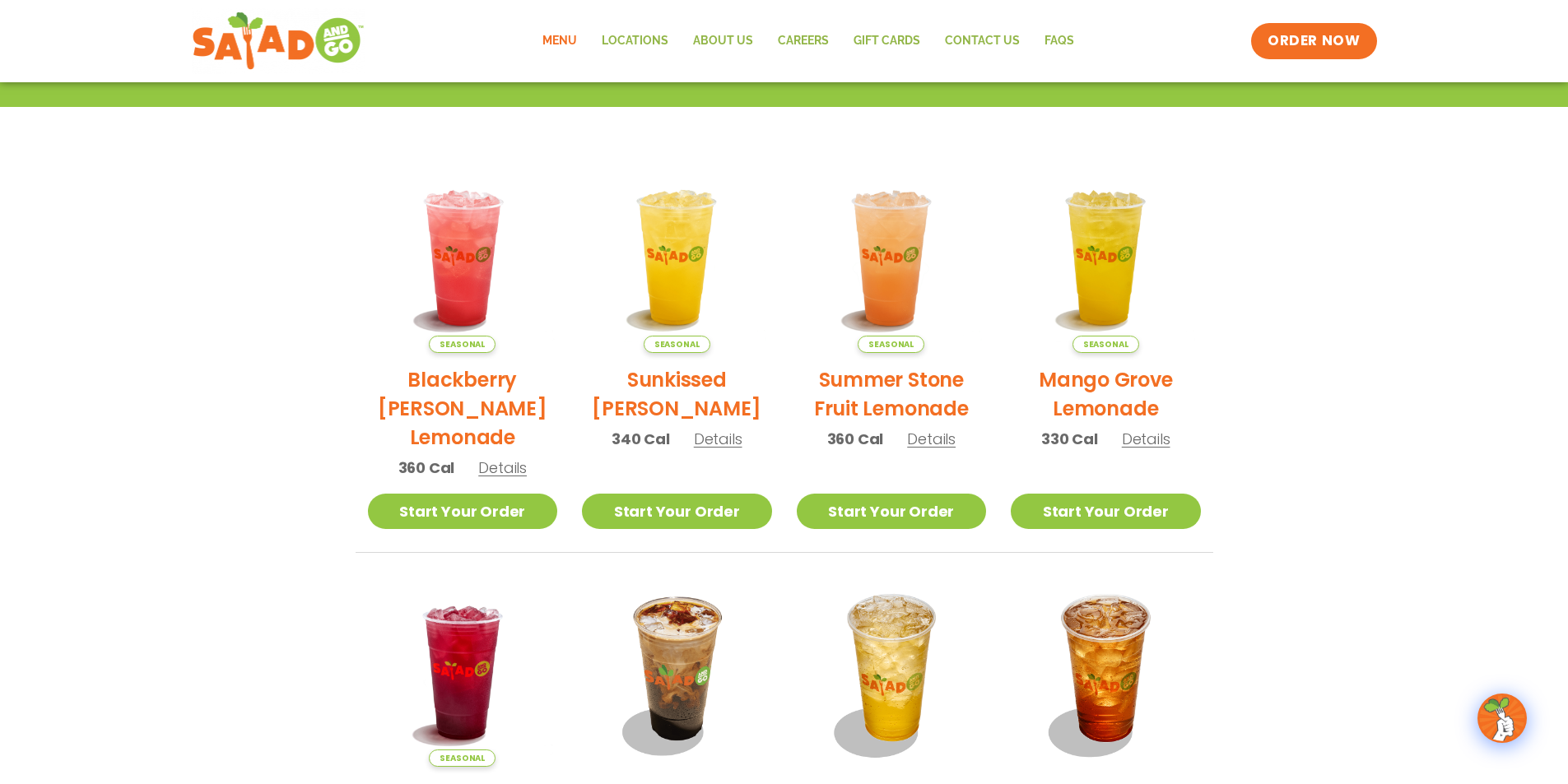
click at [1088, 394] on h2 "Mango Grove Lemonade" at bounding box center [1106, 394] width 190 height 58
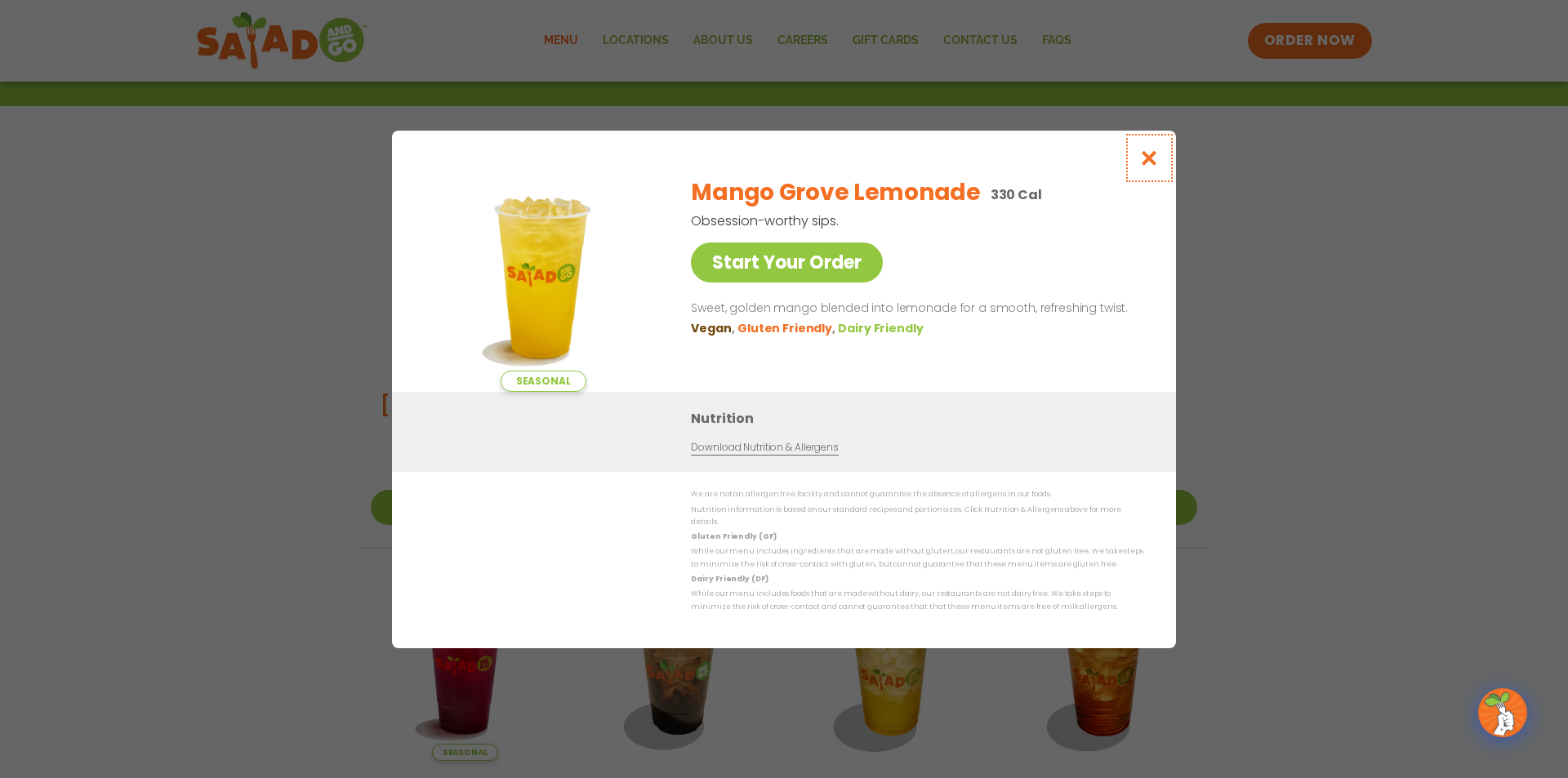
click at [1145, 167] on icon "Close modal" at bounding box center [1149, 157] width 21 height 17
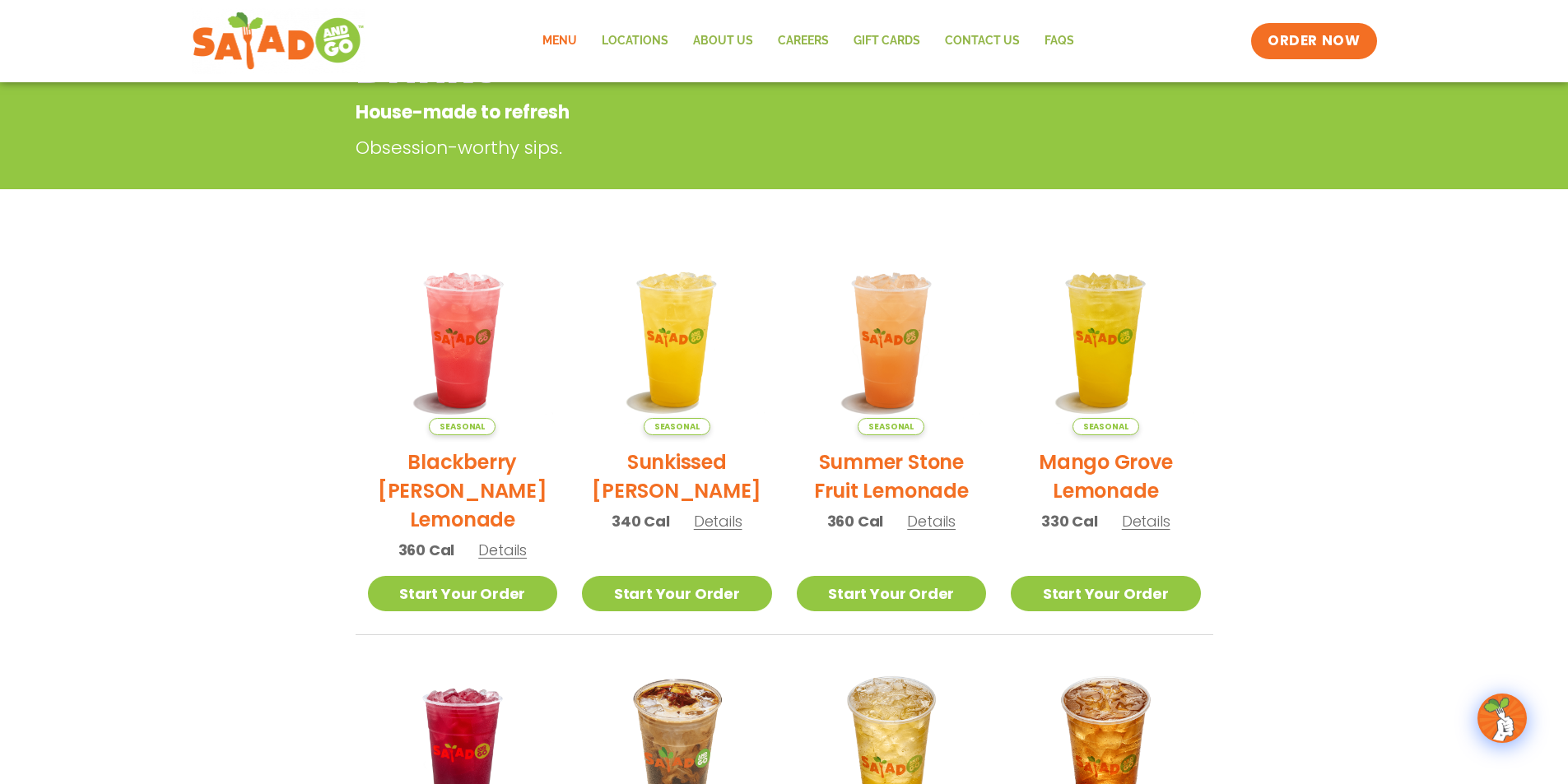
scroll to position [0, 0]
